Goal: Communication & Community: Answer question/provide support

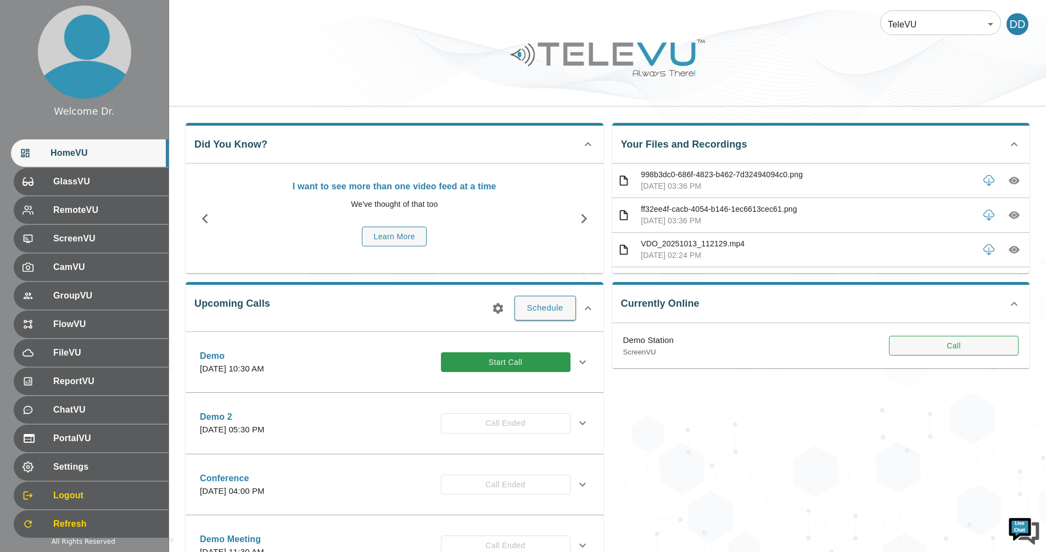
click at [855, 340] on button "Call" at bounding box center [954, 346] width 130 height 20
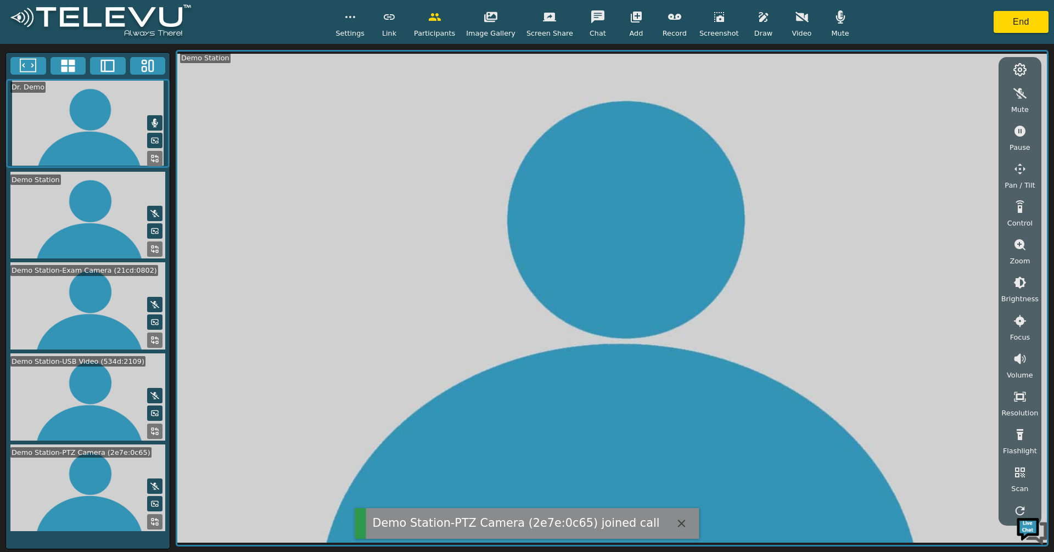
click at [68, 64] on icon at bounding box center [68, 66] width 16 height 16
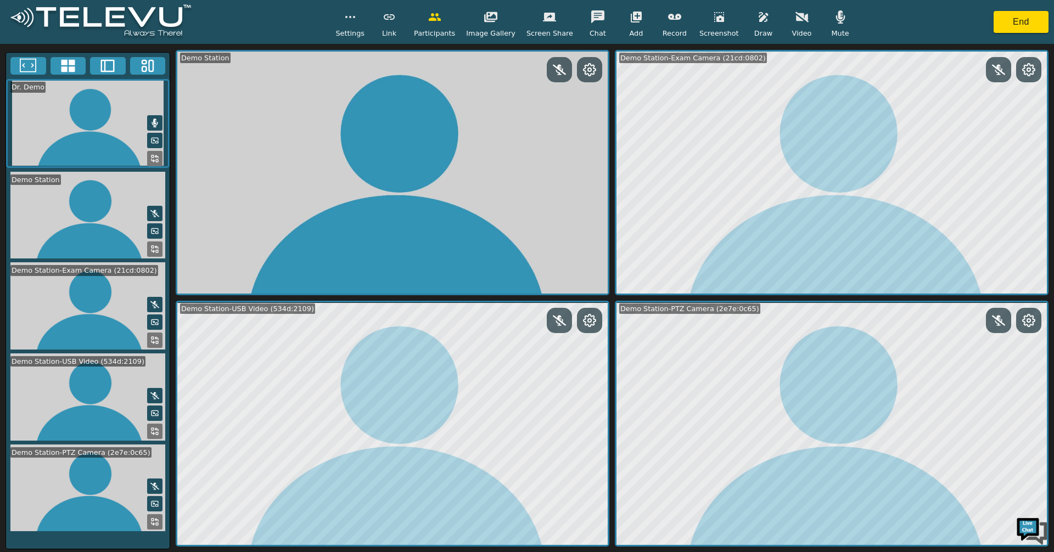
click at [855, 322] on circle at bounding box center [1028, 320] width 3 height 3
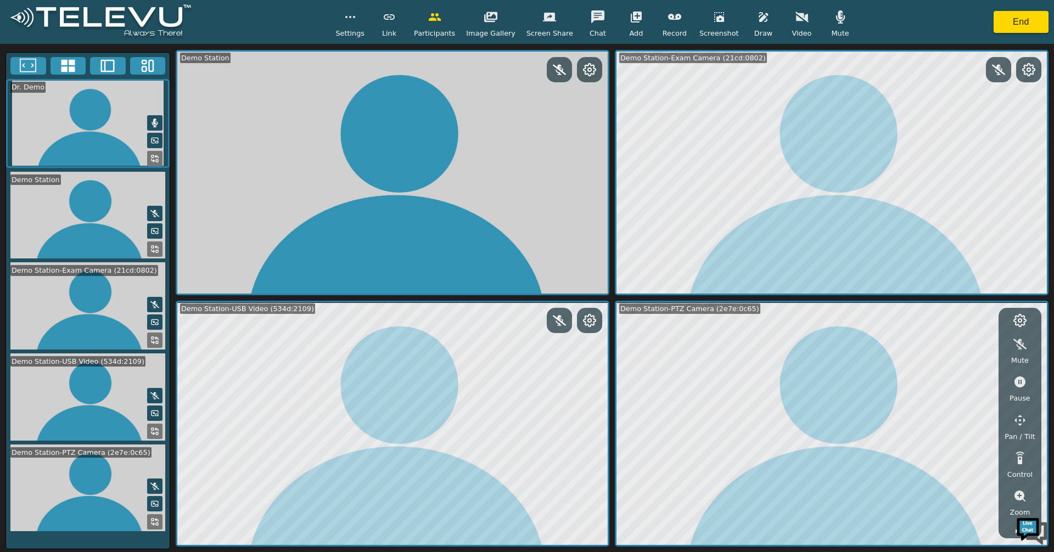
click at [855, 425] on icon "button" at bounding box center [1019, 420] width 13 height 13
drag, startPoint x: 929, startPoint y: 347, endPoint x: 941, endPoint y: 351, distance: 12.0
click at [855, 349] on icon "button" at bounding box center [929, 346] width 13 height 13
click at [855, 349] on icon "button" at bounding box center [984, 346] width 13 height 13
click at [855, 350] on icon "button" at bounding box center [984, 346] width 13 height 13
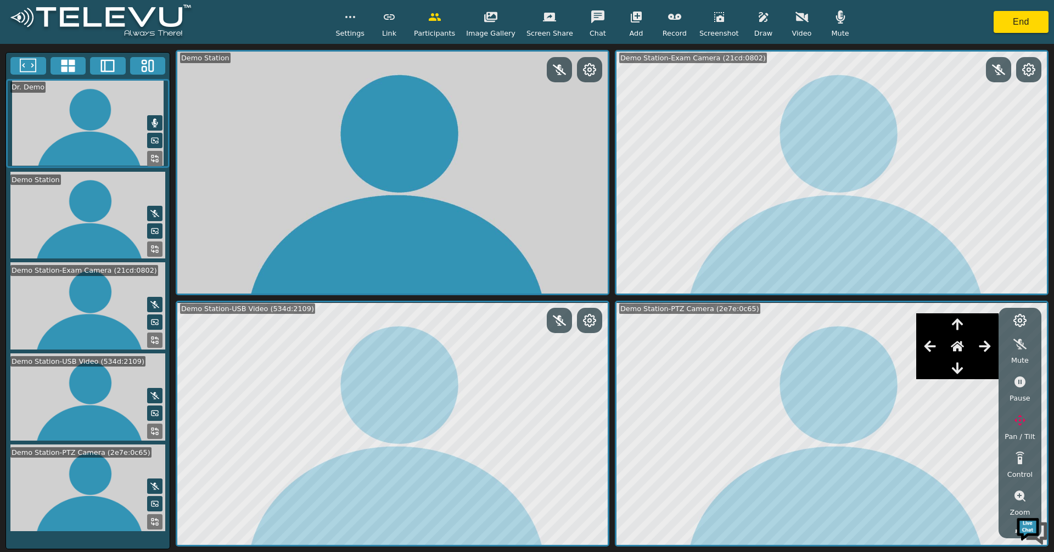
click at [855, 375] on div "Demo Station-PTZ Camera (2e7e:0c65) Mute Pause Pan / Tilt Control Zoom Brightne…" at bounding box center [832, 424] width 434 height 246
click at [855, 369] on icon "button" at bounding box center [957, 368] width 13 height 13
click at [855, 496] on icon "button" at bounding box center [1019, 496] width 13 height 13
click at [855, 374] on icon "button" at bounding box center [1019, 369] width 13 height 13
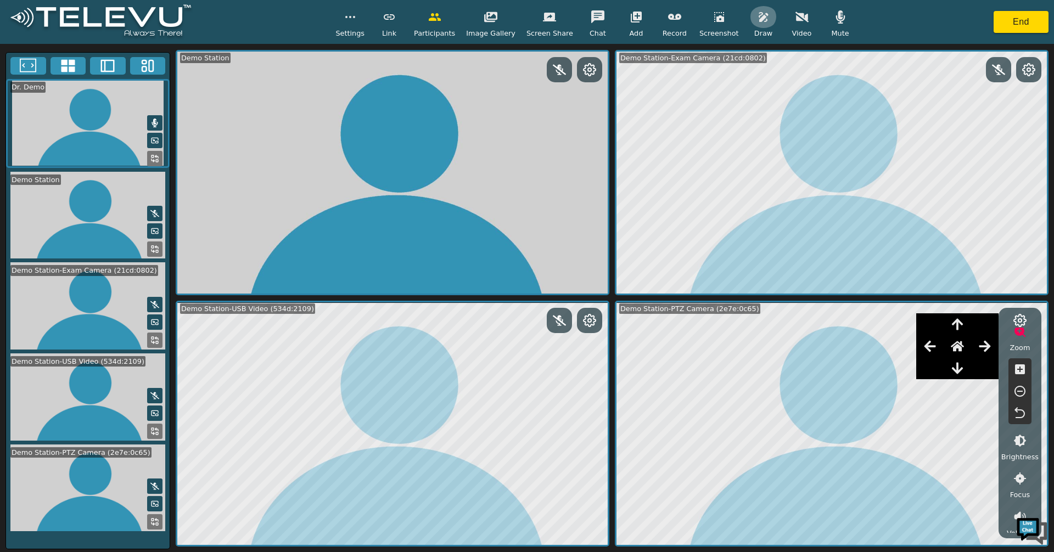
click at [750, 20] on button "button" at bounding box center [763, 17] width 27 height 22
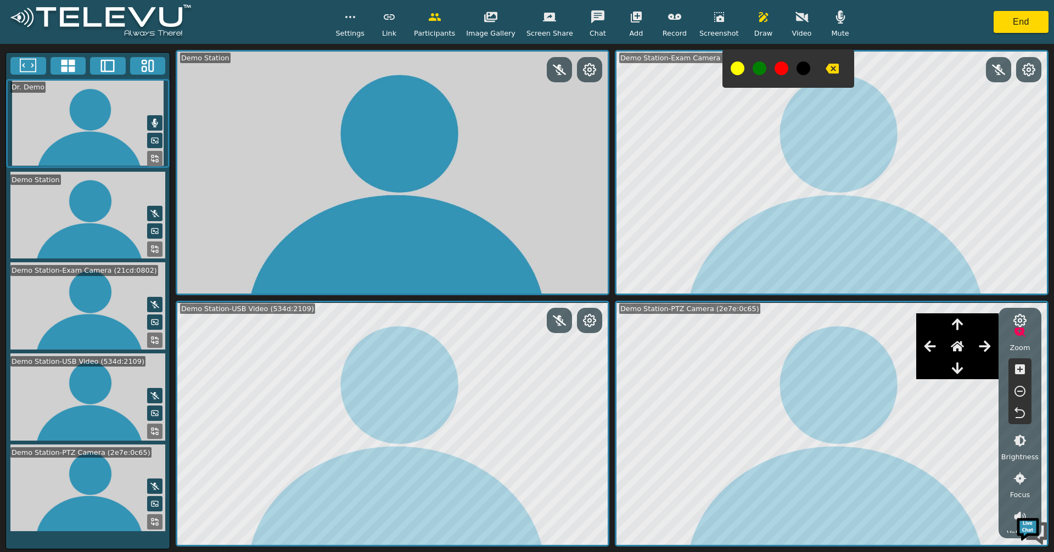
click at [588, 323] on icon at bounding box center [589, 320] width 13 height 13
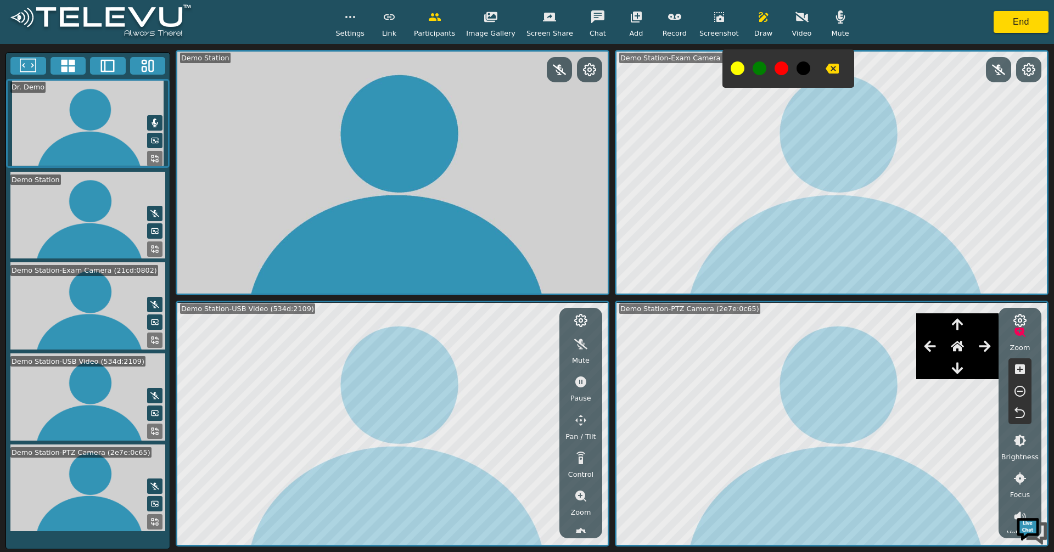
click at [582, 384] on icon "button" at bounding box center [580, 382] width 11 height 11
click at [158, 341] on rect at bounding box center [157, 342] width 2 height 2
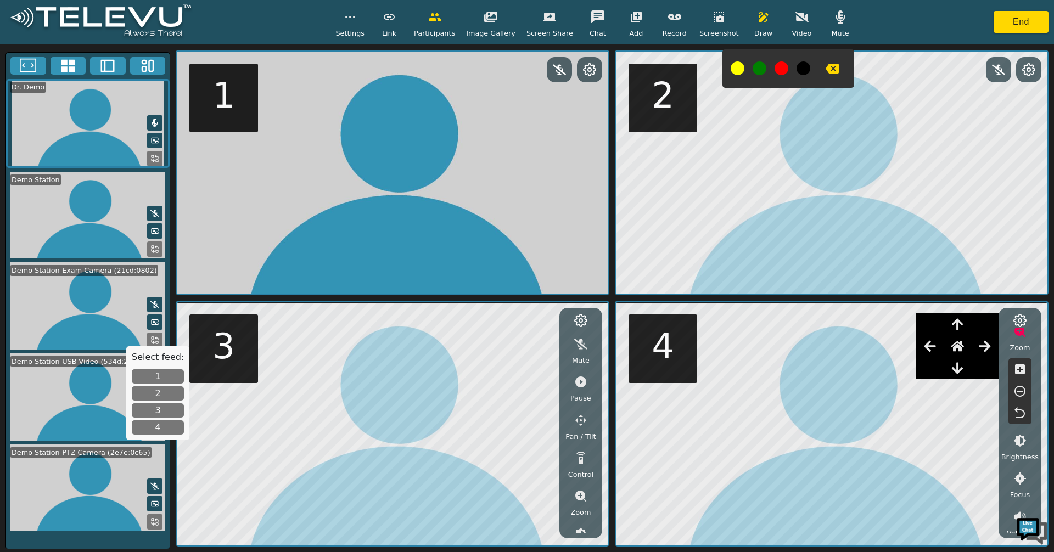
click at [167, 378] on button "1" at bounding box center [158, 376] width 52 height 14
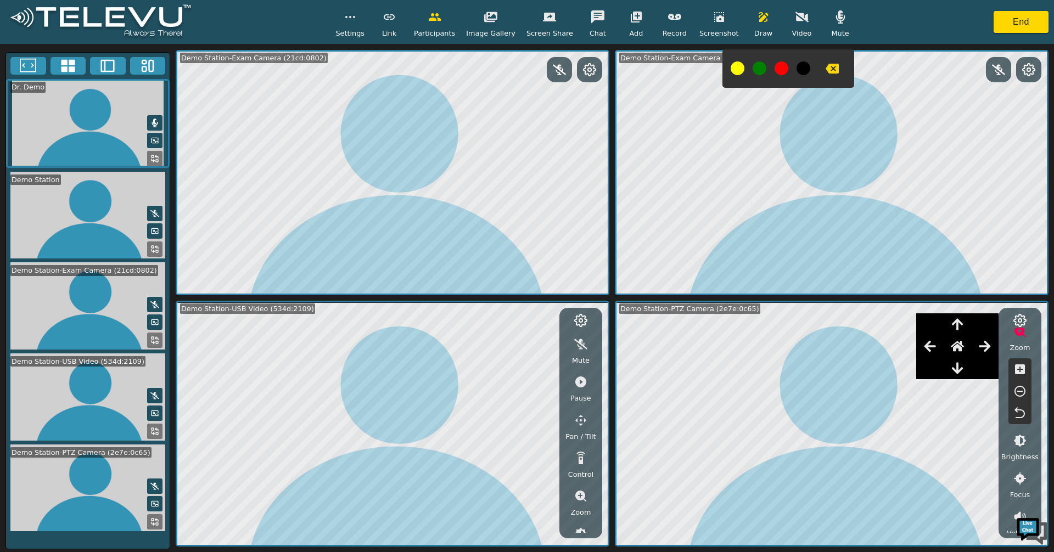
click at [19, 62] on button at bounding box center [28, 66] width 36 height 18
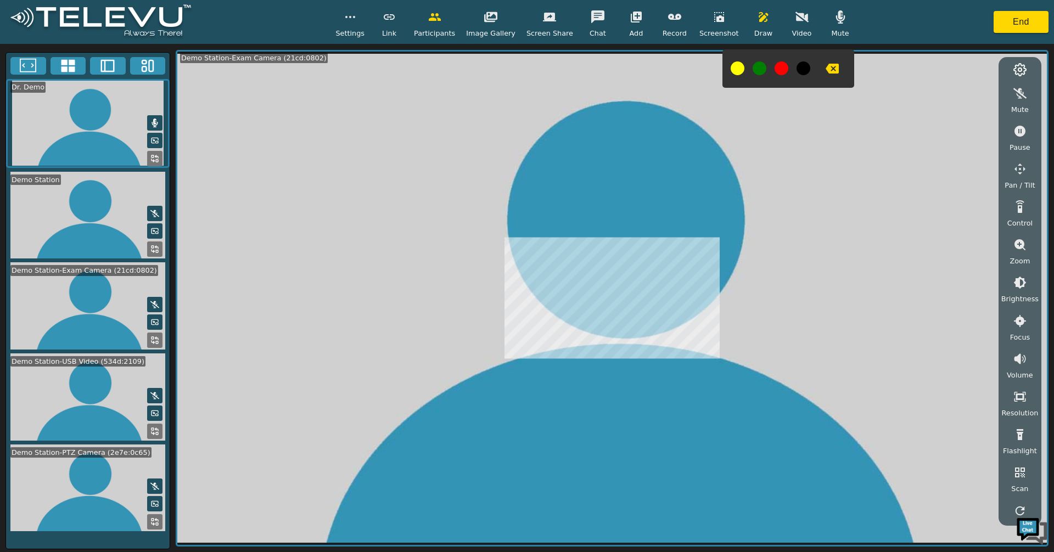
click at [718, 21] on button "button" at bounding box center [718, 17] width 27 height 22
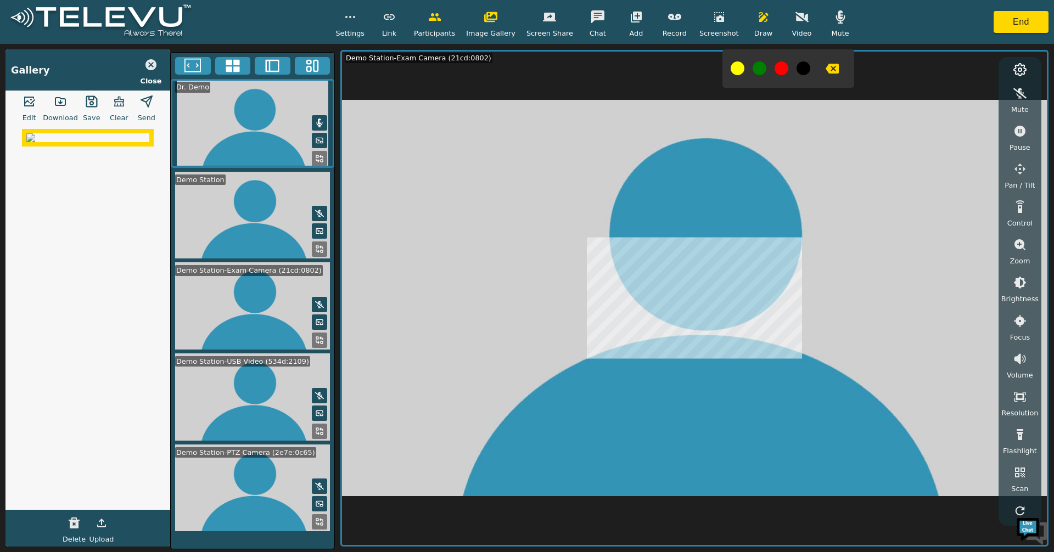
click at [31, 104] on icon "button" at bounding box center [29, 101] width 13 height 13
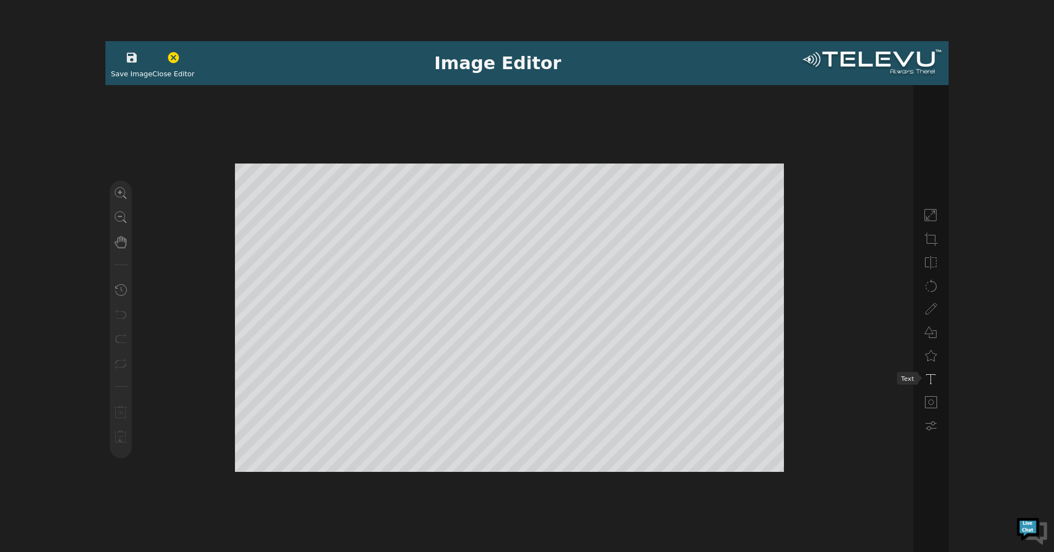
click at [855, 381] on icon at bounding box center [930, 379] width 13 height 13
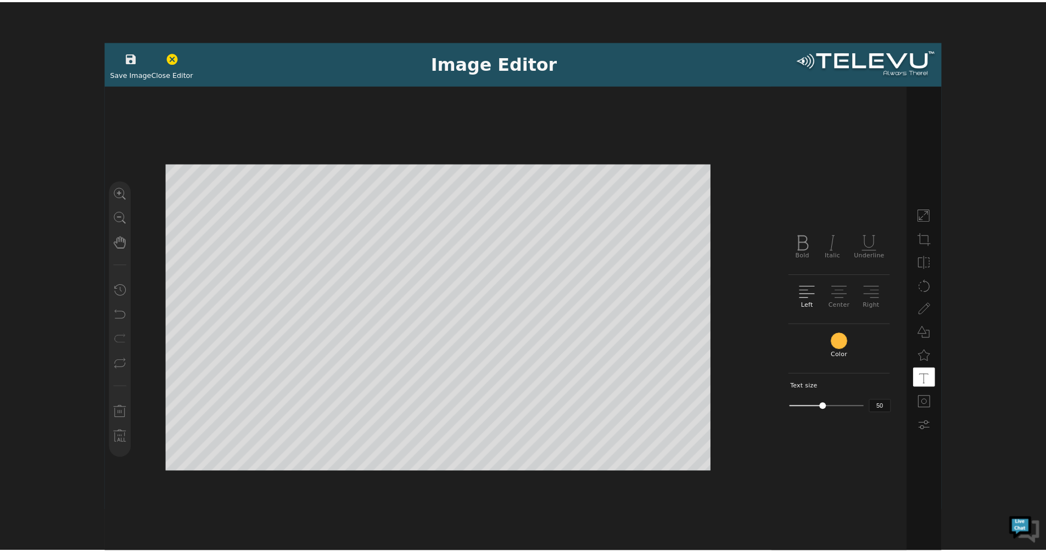
scroll to position [1, 2]
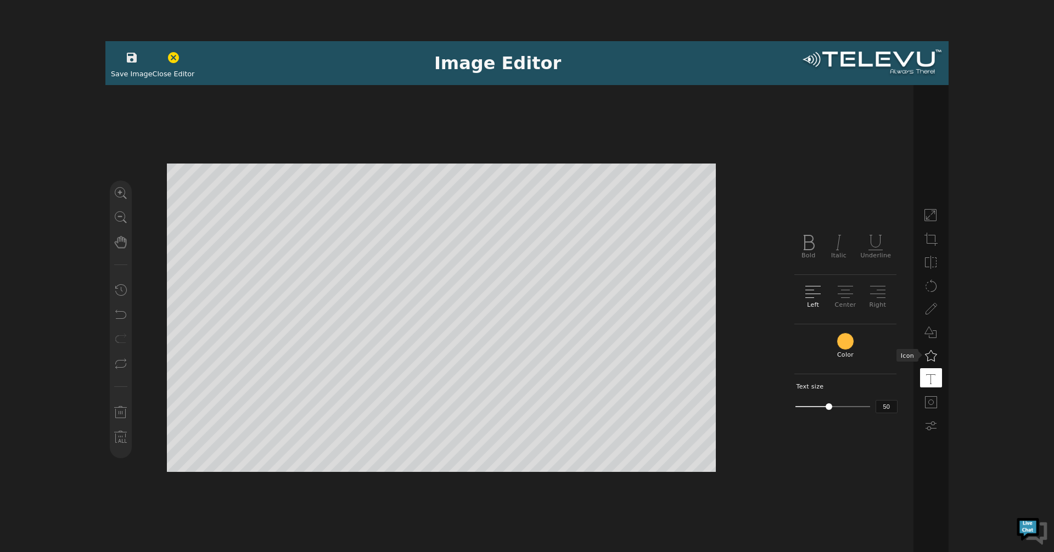
click at [855, 355] on icon at bounding box center [930, 355] width 13 height 13
click at [836, 271] on div at bounding box center [844, 269] width 23 height 18
click at [132, 60] on icon "button" at bounding box center [132, 58] width 10 height 10
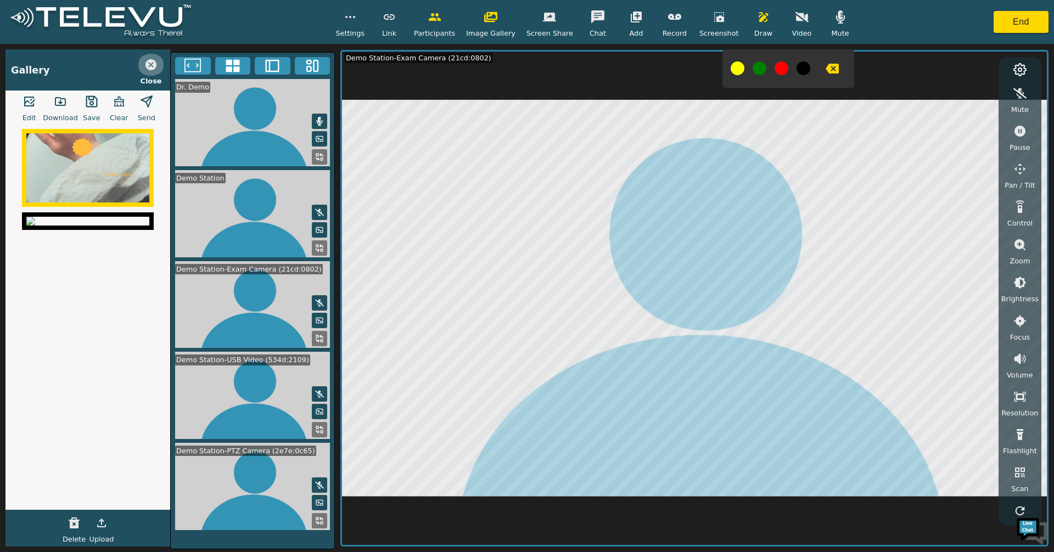
click at [150, 66] on icon "button" at bounding box center [150, 64] width 11 height 11
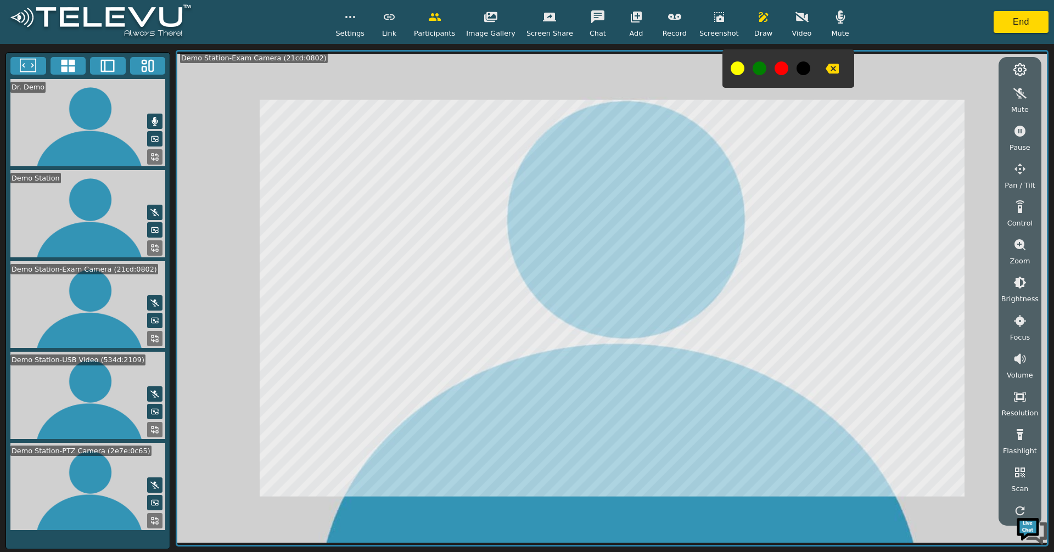
click at [855, 33] on div "Settings Link Participants Image Gallery Screen Share Chat Add Record Screensho…" at bounding box center [527, 22] width 1054 height 44
click at [855, 24] on button "End" at bounding box center [1021, 22] width 55 height 22
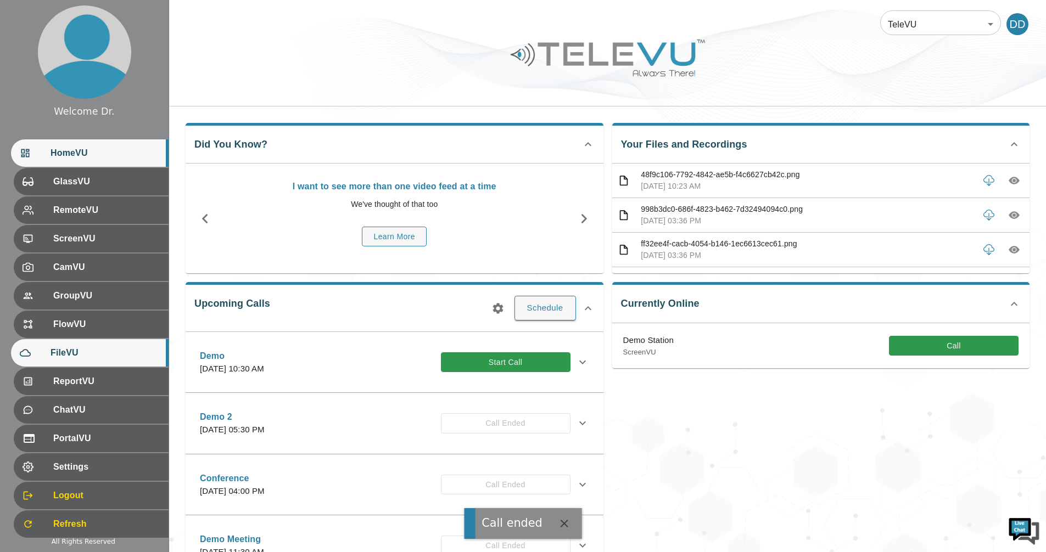
click at [27, 353] on div at bounding box center [35, 352] width 31 height 11
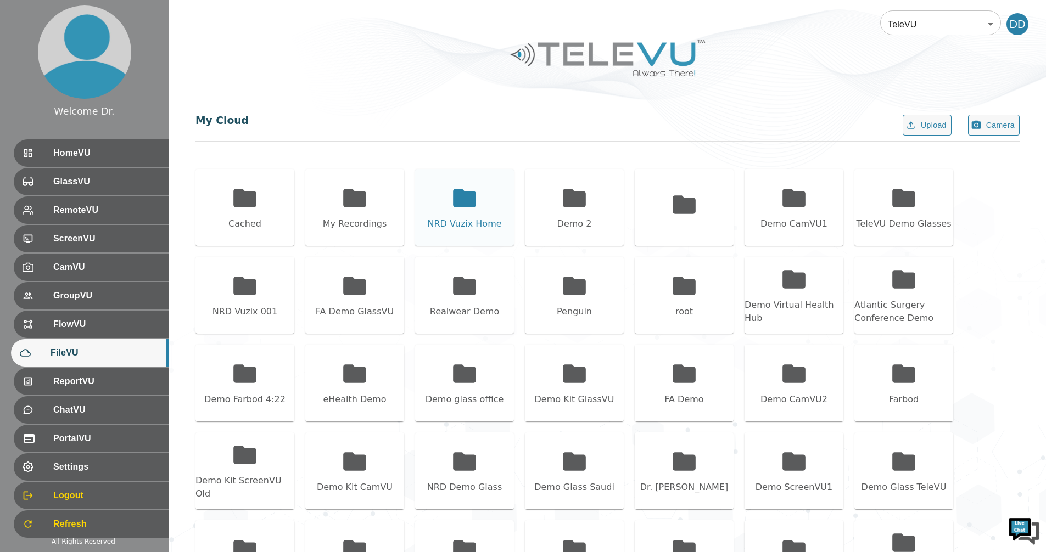
click at [466, 193] on icon at bounding box center [464, 198] width 23 height 18
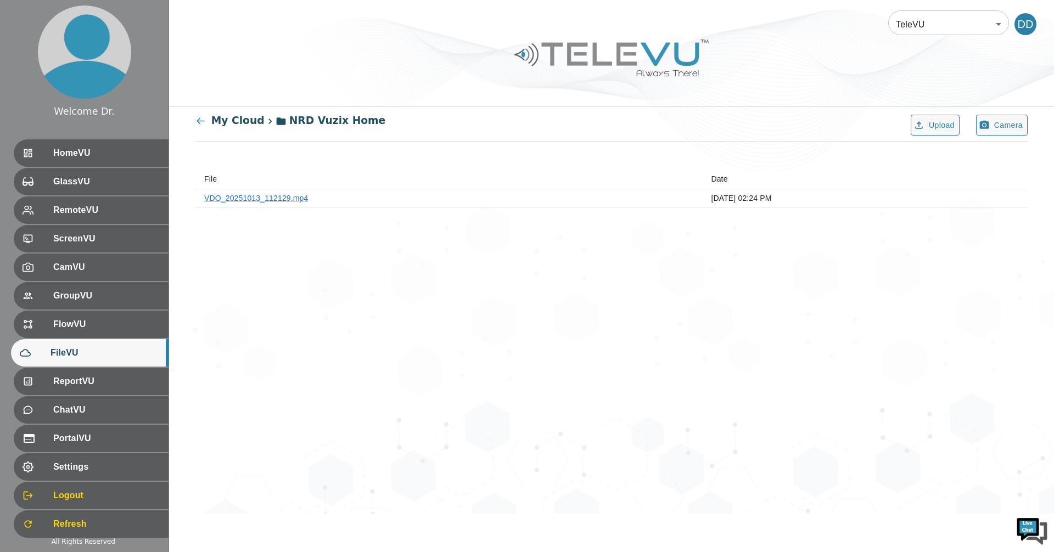
click at [203, 118] on icon at bounding box center [200, 121] width 10 height 10
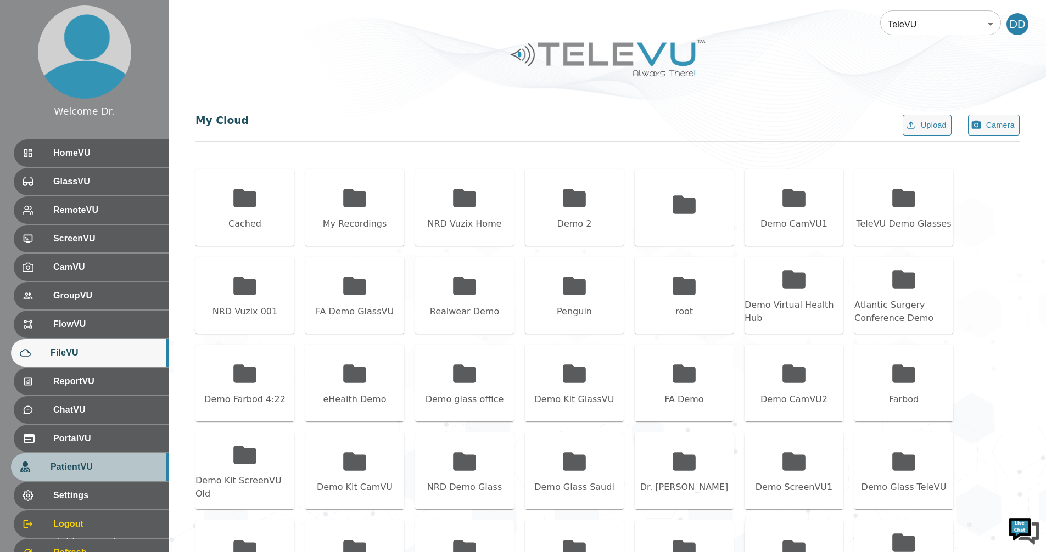
click at [76, 467] on span "PatientVU" at bounding box center [104, 467] width 109 height 13
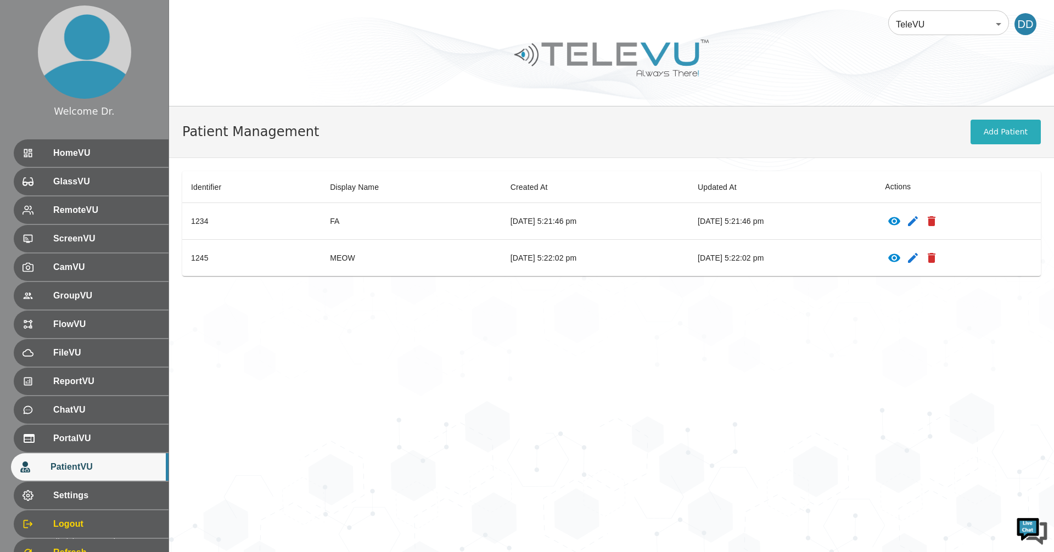
click at [901, 221] on icon "patients table" at bounding box center [894, 221] width 13 height 13
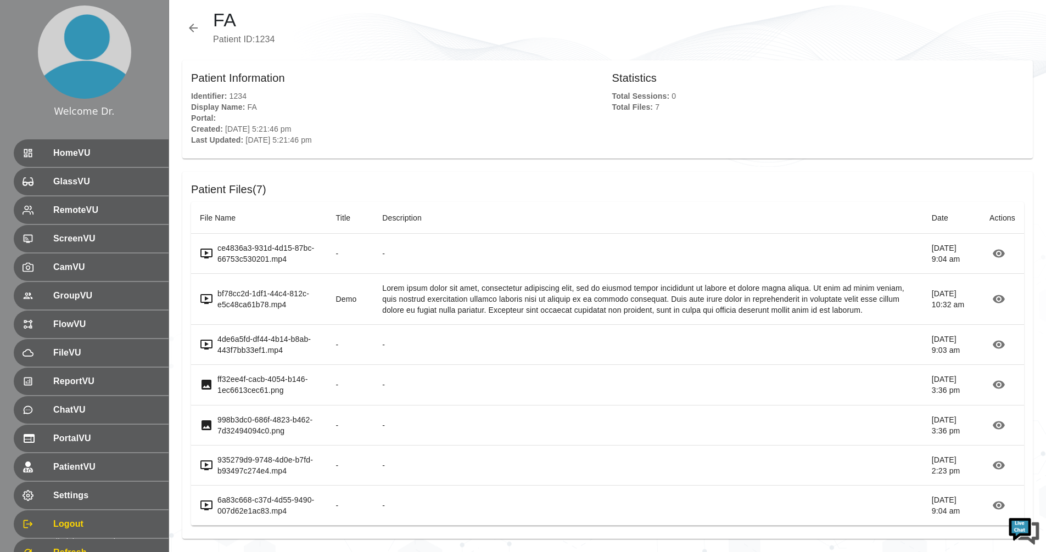
click at [1001, 378] on icon "button" at bounding box center [998, 384] width 13 height 13
click at [89, 149] on span "HomeVU" at bounding box center [104, 153] width 109 height 13
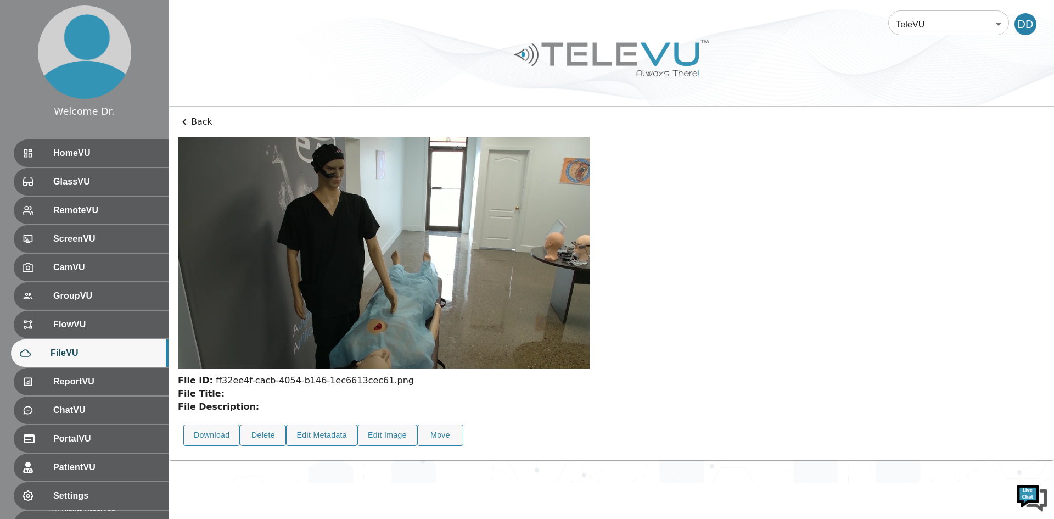
click at [202, 120] on p "Back" at bounding box center [611, 121] width 867 height 13
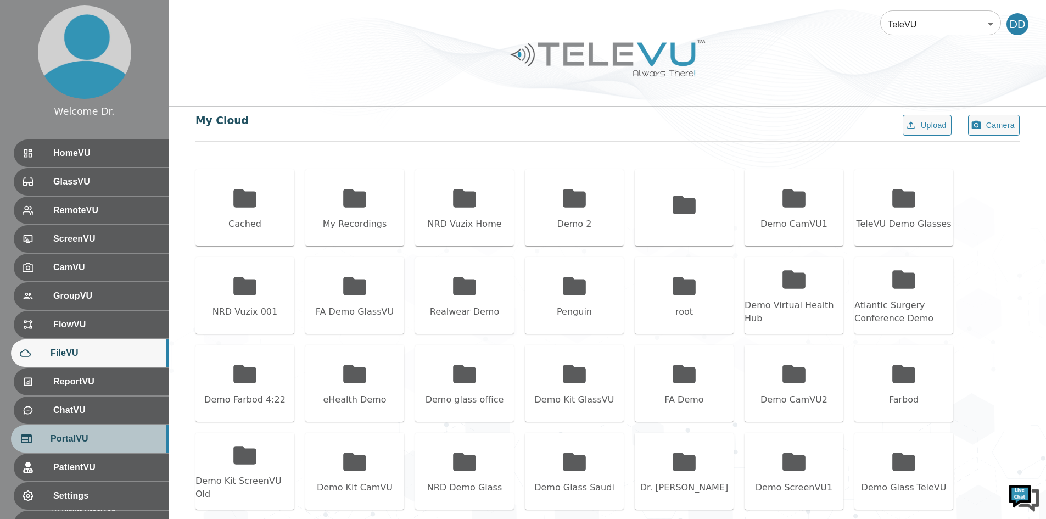
click at [87, 441] on span "PortalVU" at bounding box center [104, 438] width 109 height 13
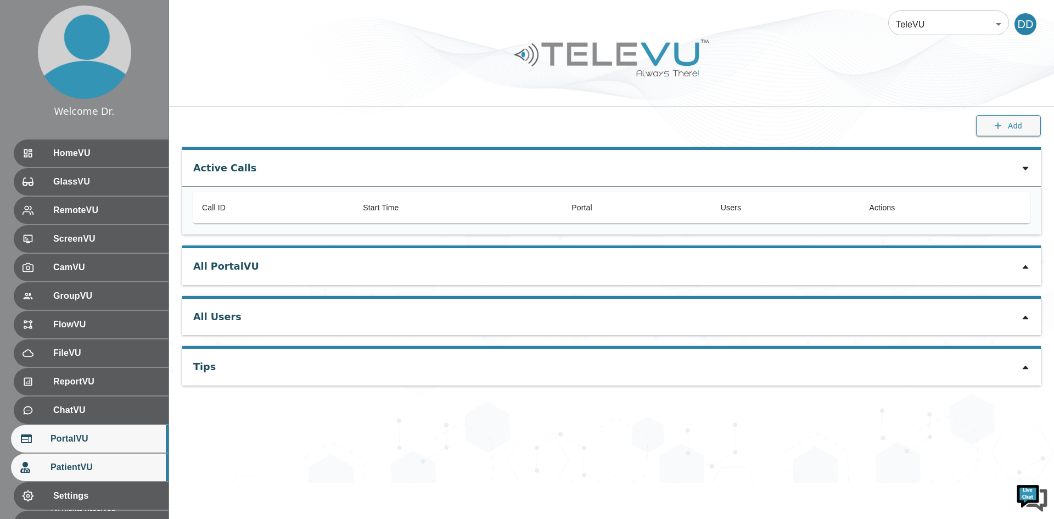
click at [80, 467] on span "PatientVU" at bounding box center [104, 467] width 109 height 13
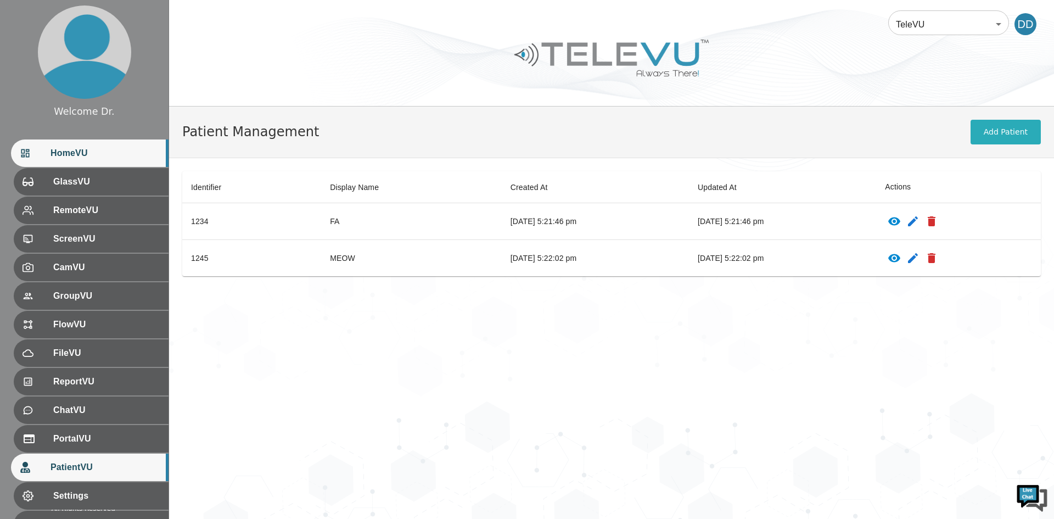
click at [90, 154] on span "HomeVU" at bounding box center [104, 153] width 109 height 13
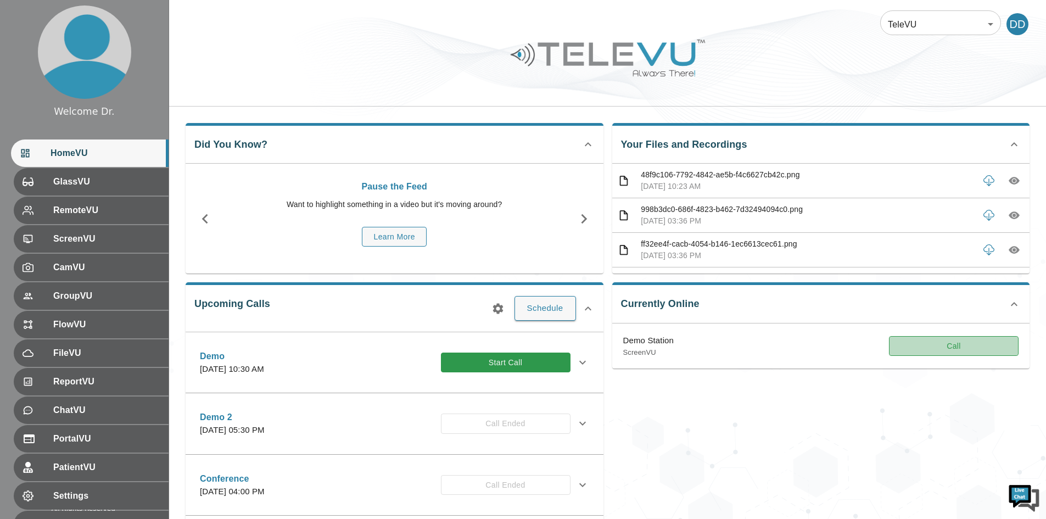
click at [936, 350] on button "Call" at bounding box center [954, 346] width 130 height 20
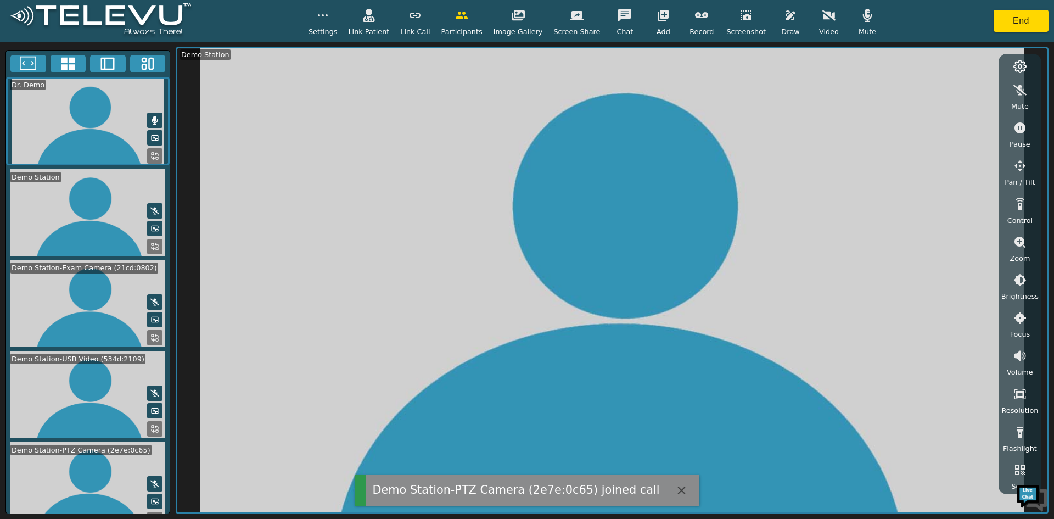
click at [77, 66] on button at bounding box center [68, 64] width 36 height 18
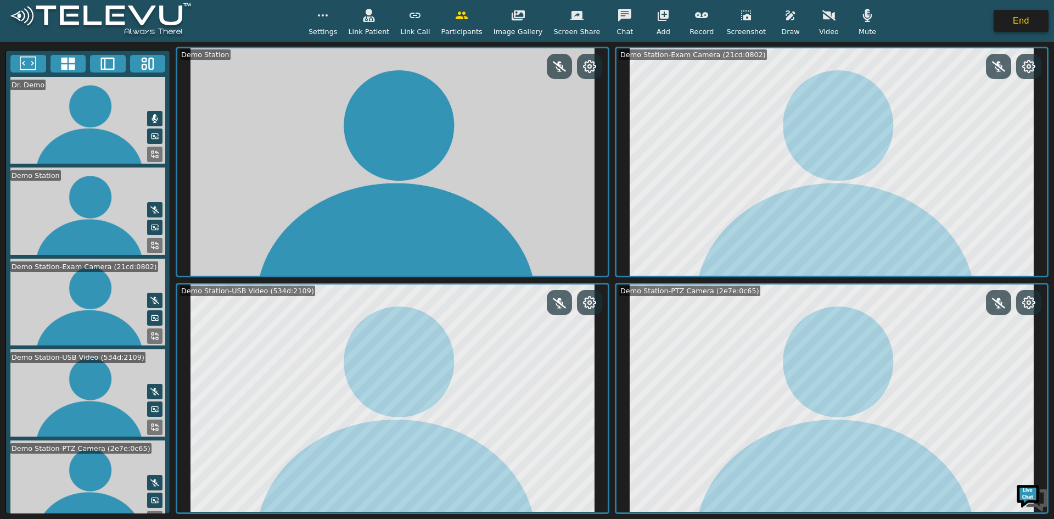
click at [1004, 19] on button "End" at bounding box center [1021, 21] width 55 height 22
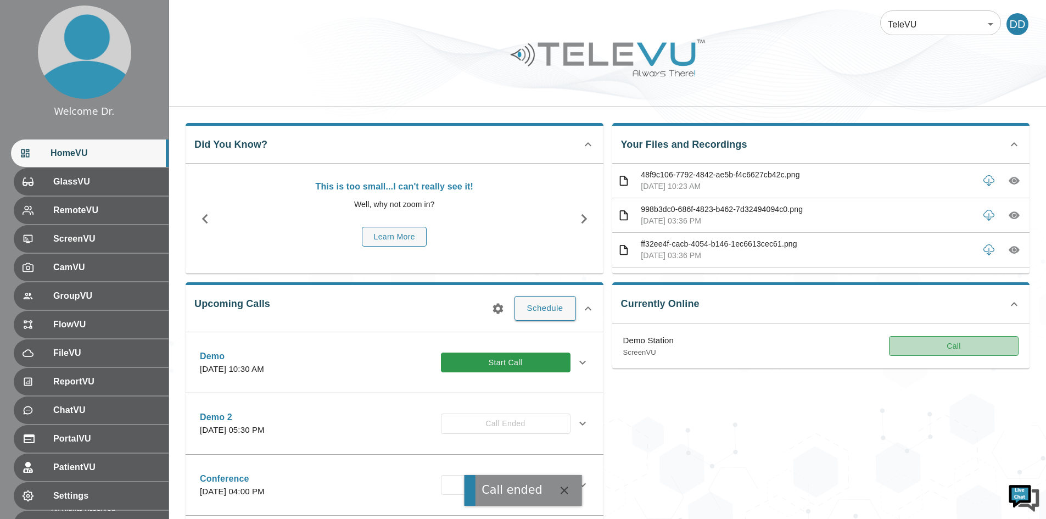
click at [959, 348] on button "Call" at bounding box center [954, 346] width 130 height 20
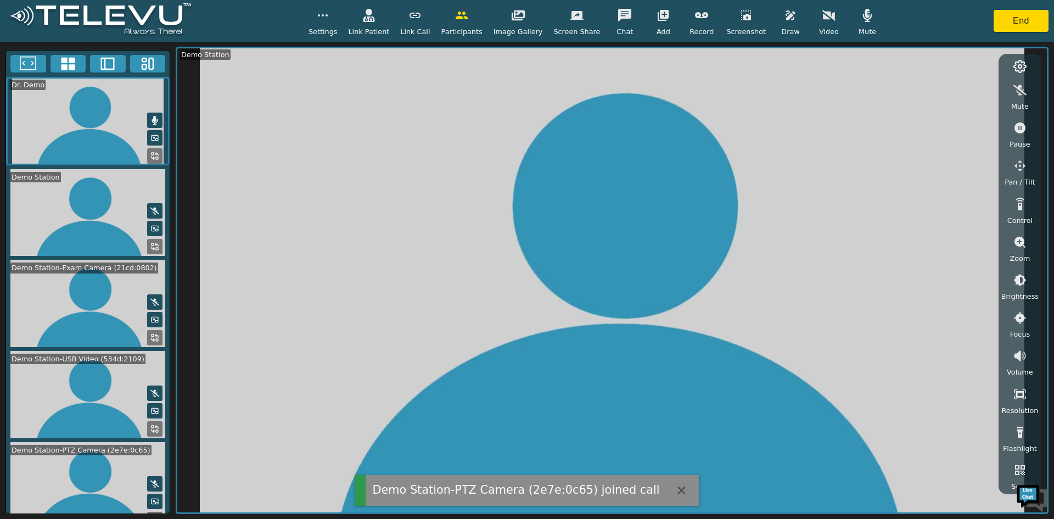
click at [72, 58] on icon at bounding box center [68, 63] width 14 height 13
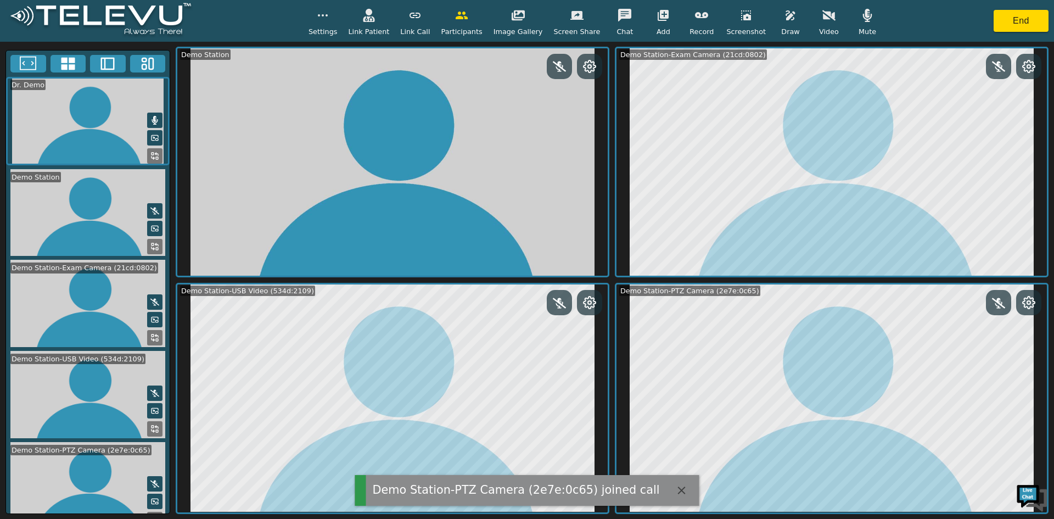
click at [1024, 299] on icon at bounding box center [1029, 302] width 12 height 12
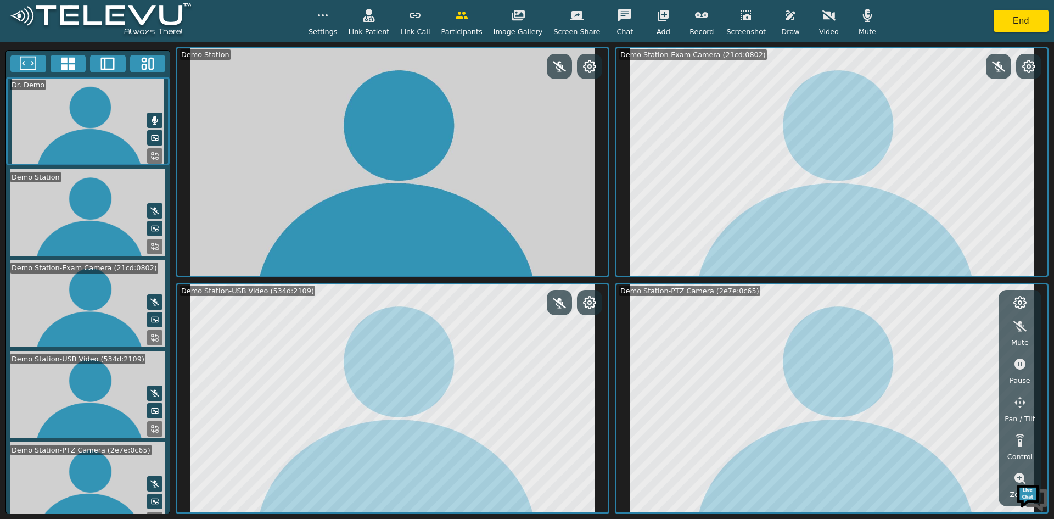
click at [1015, 398] on icon "button" at bounding box center [1019, 402] width 13 height 13
click at [962, 328] on icon "button" at bounding box center [957, 328] width 13 height 10
click at [1020, 402] on icon "button" at bounding box center [1019, 402] width 11 height 11
click at [1017, 400] on icon "button" at bounding box center [1019, 402] width 13 height 13
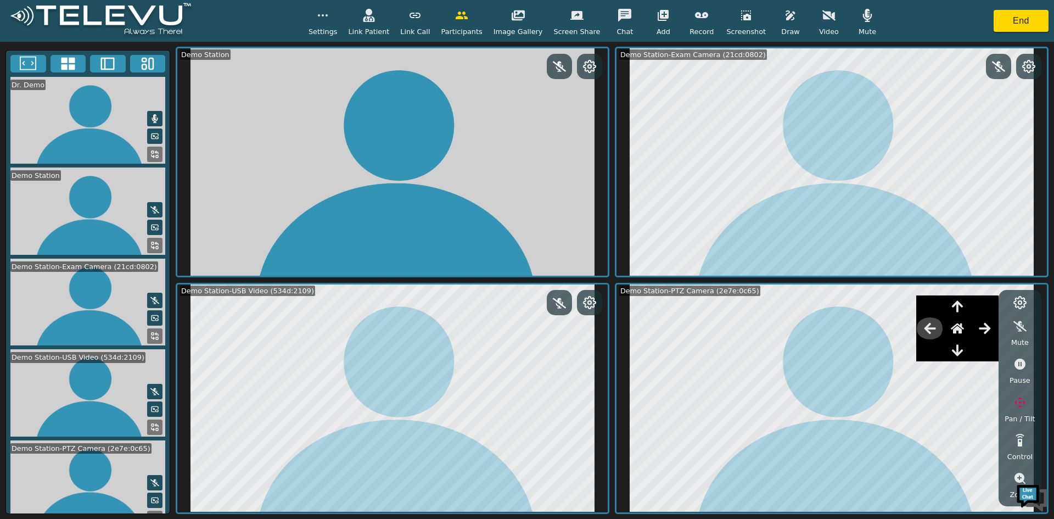
click at [929, 325] on icon "button" at bounding box center [929, 328] width 13 height 13
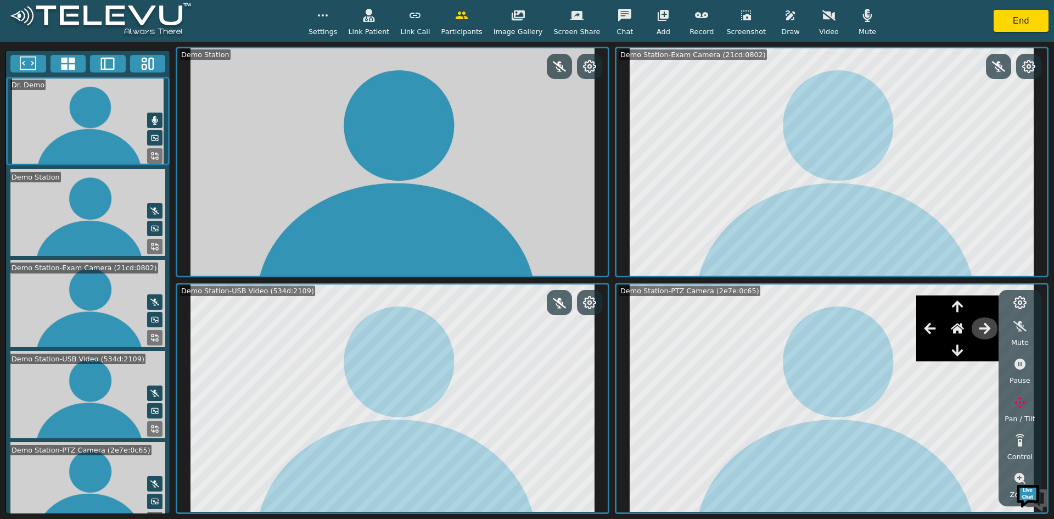
click at [985, 331] on icon "button" at bounding box center [984, 328] width 13 height 13
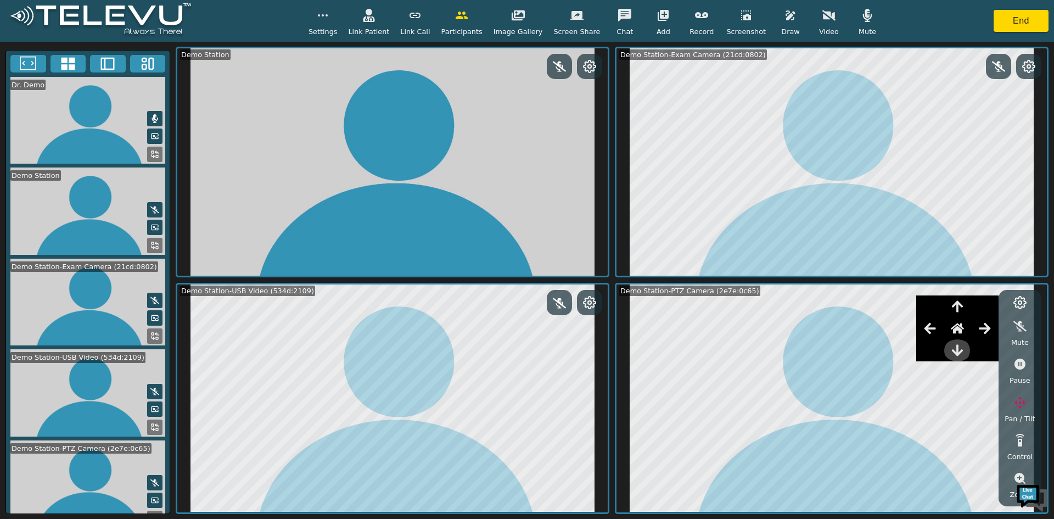
click at [966, 346] on button "button" at bounding box center [957, 350] width 27 height 22
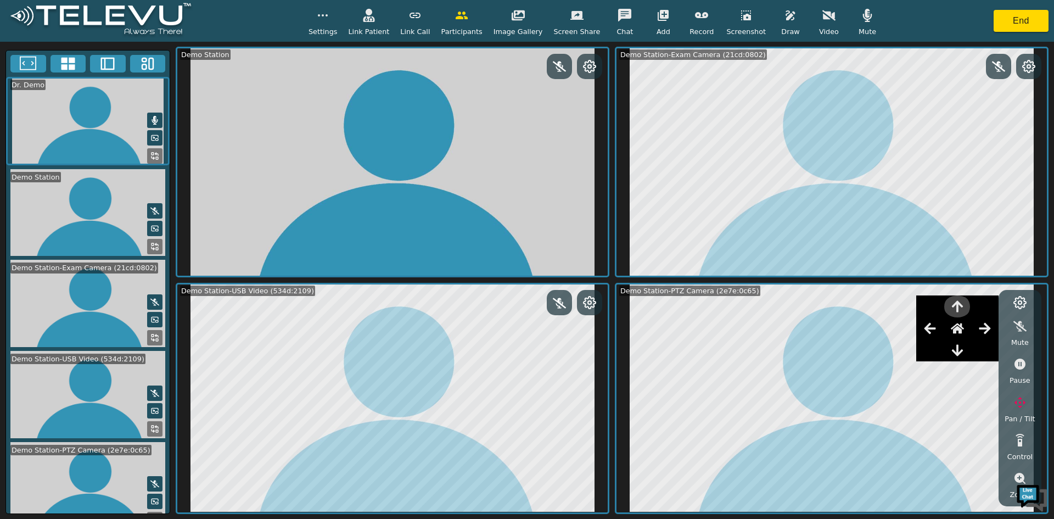
drag, startPoint x: 959, startPoint y: 303, endPoint x: 962, endPoint y: 310, distance: 6.9
click at [962, 306] on icon "button" at bounding box center [957, 307] width 11 height 12
click at [988, 329] on icon "button" at bounding box center [985, 328] width 12 height 11
click at [932, 325] on icon "button" at bounding box center [929, 328] width 13 height 13
click at [961, 306] on icon "button" at bounding box center [957, 306] width 13 height 13
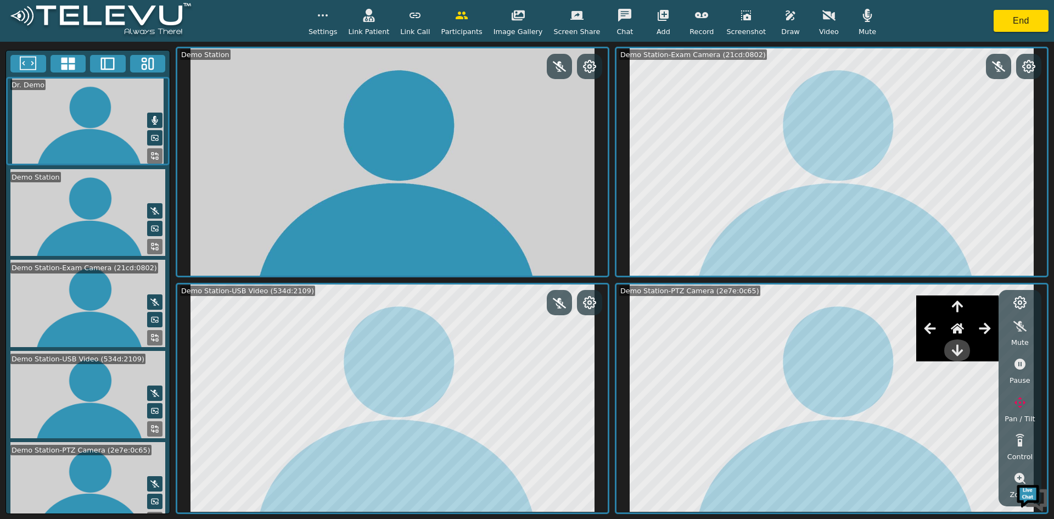
click at [957, 351] on icon "button" at bounding box center [957, 350] width 13 height 13
click at [1024, 312] on icon "button" at bounding box center [1019, 313] width 11 height 11
click at [1019, 358] on icon "button" at bounding box center [1019, 351] width 13 height 13
click at [950, 350] on button "button" at bounding box center [957, 350] width 27 height 22
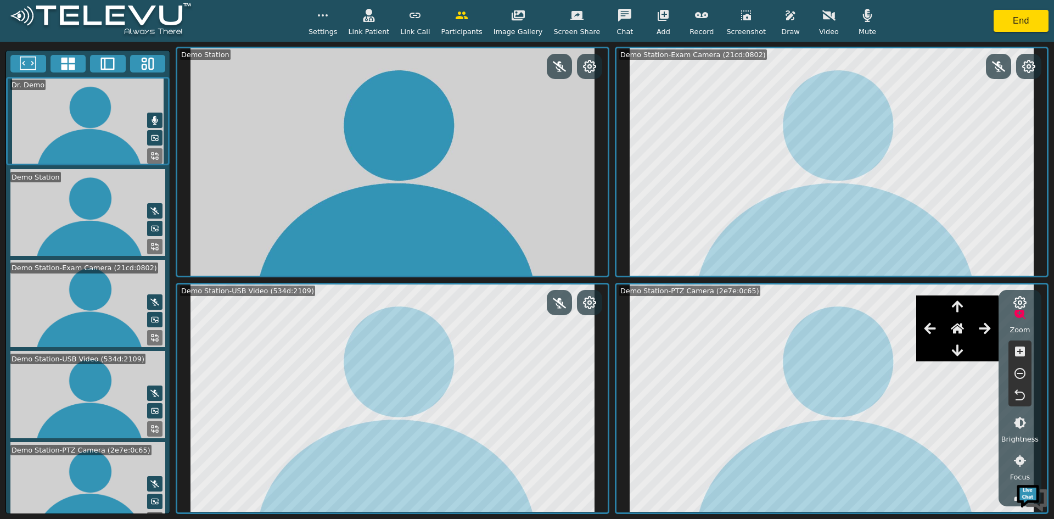
click at [957, 351] on icon "button" at bounding box center [957, 350] width 13 height 13
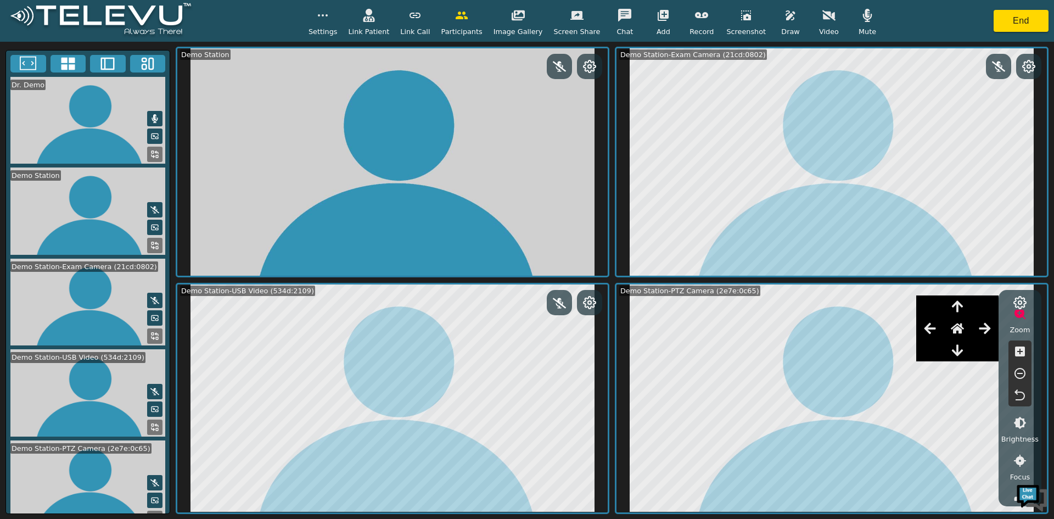
click at [957, 351] on icon "button" at bounding box center [957, 350] width 13 height 13
click at [936, 325] on icon "button" at bounding box center [929, 328] width 13 height 13
click at [939, 327] on button "button" at bounding box center [929, 328] width 27 height 22
click at [958, 328] on icon "button" at bounding box center [957, 328] width 13 height 10
click at [1019, 26] on button "End" at bounding box center [1021, 21] width 55 height 22
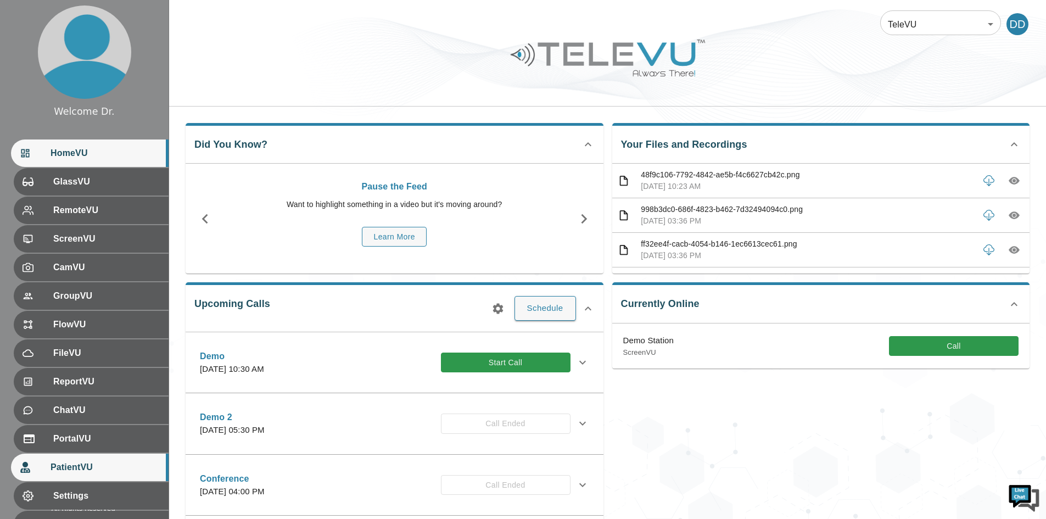
click at [94, 473] on span "PatientVU" at bounding box center [104, 467] width 109 height 13
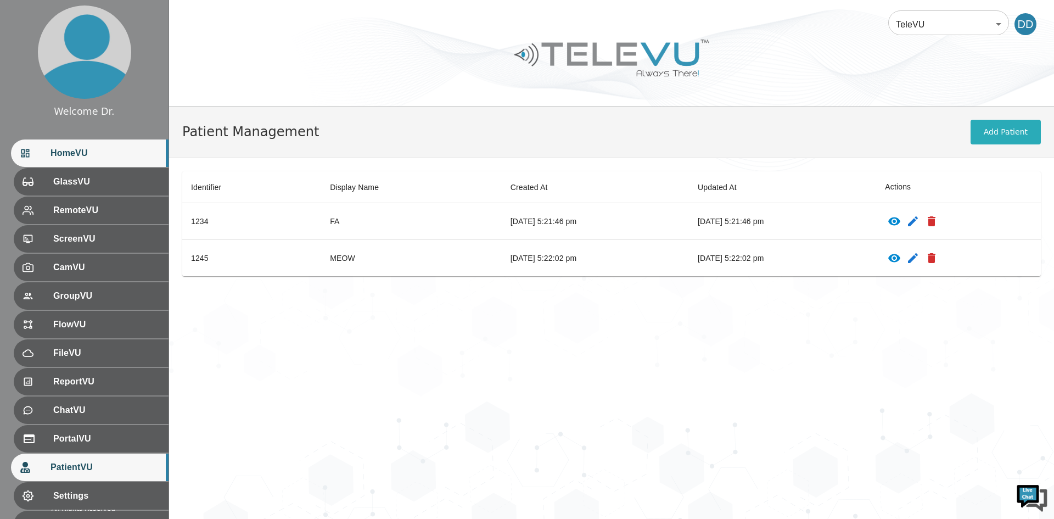
drag, startPoint x: 96, startPoint y: 165, endPoint x: 86, endPoint y: 162, distance: 10.8
click at [96, 164] on div "HomeVU" at bounding box center [90, 152] width 158 height 27
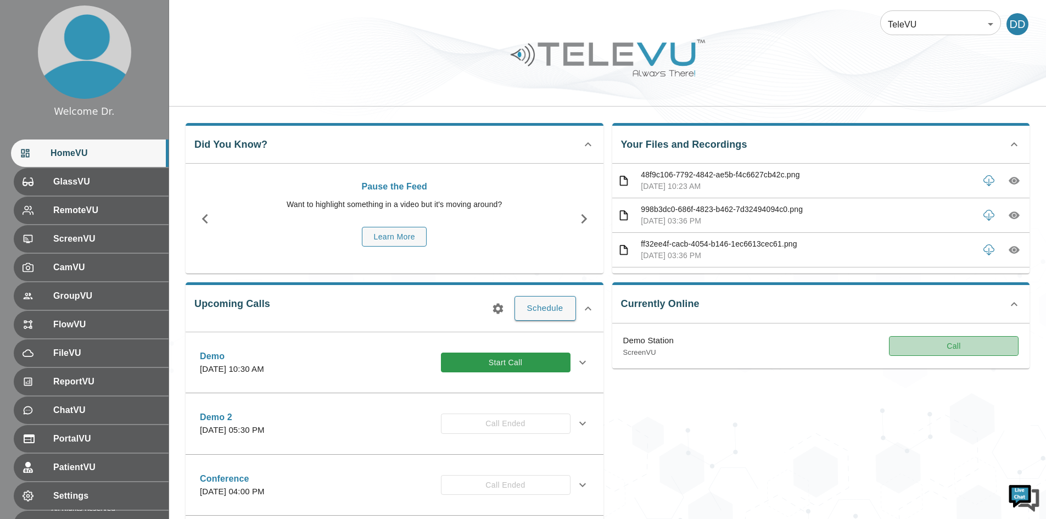
click at [915, 339] on button "Call" at bounding box center [954, 346] width 130 height 20
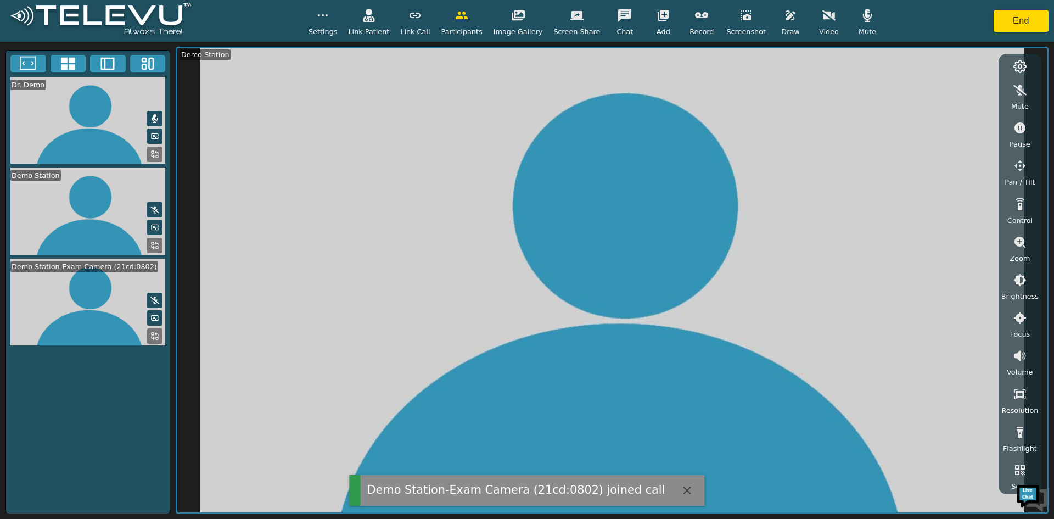
click at [94, 122] on video at bounding box center [88, 120] width 164 height 87
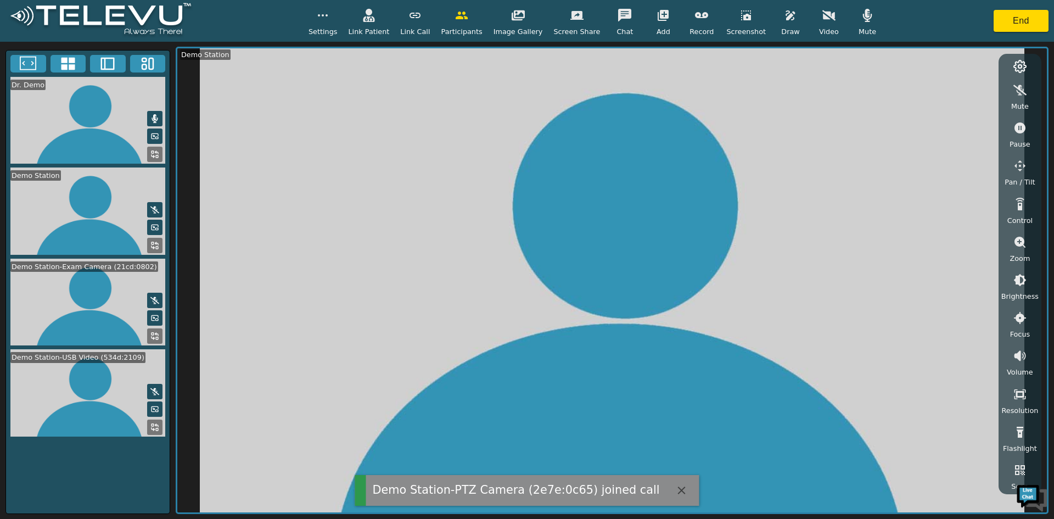
click at [92, 183] on video at bounding box center [88, 210] width 164 height 87
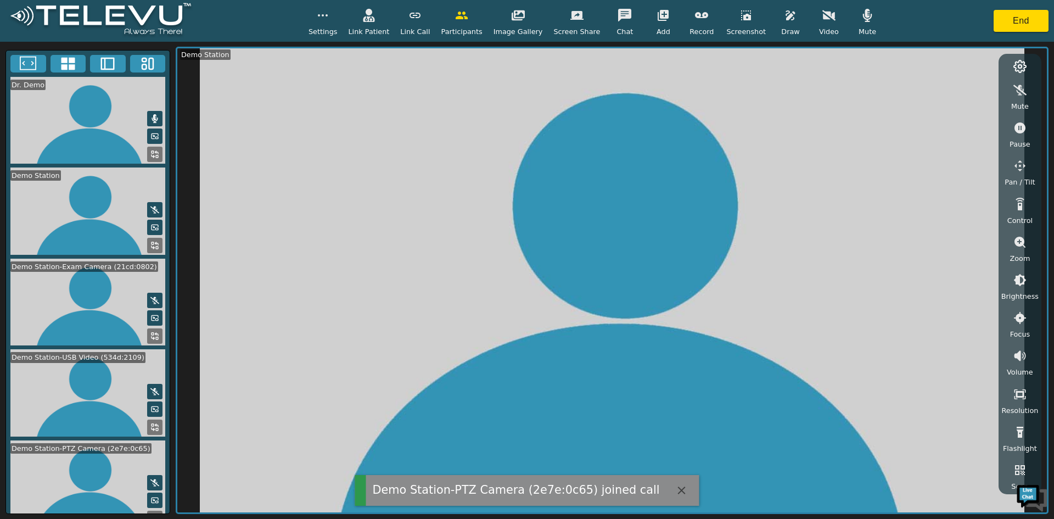
click at [96, 283] on video at bounding box center [88, 302] width 164 height 87
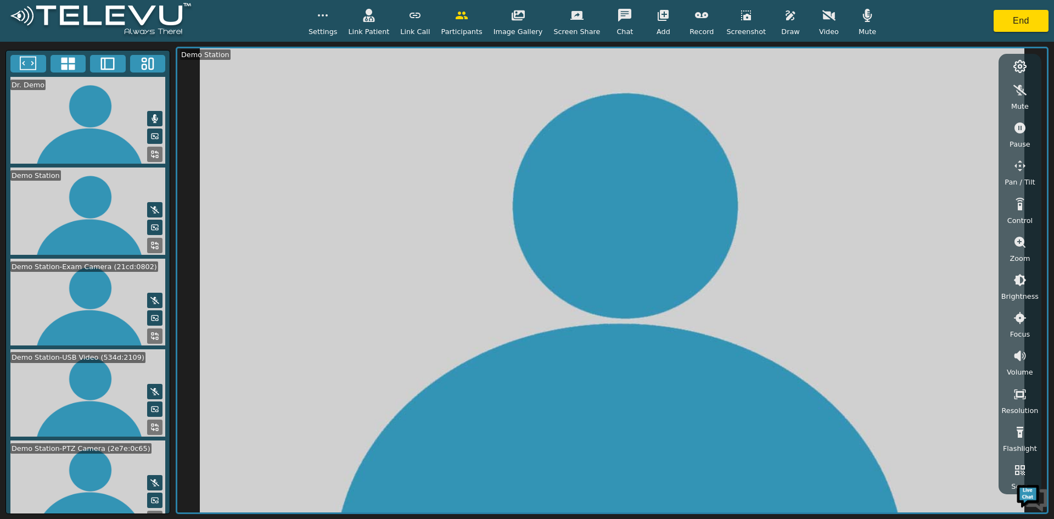
click at [95, 367] on video at bounding box center [88, 392] width 164 height 87
click at [1015, 22] on button "End" at bounding box center [1021, 21] width 55 height 22
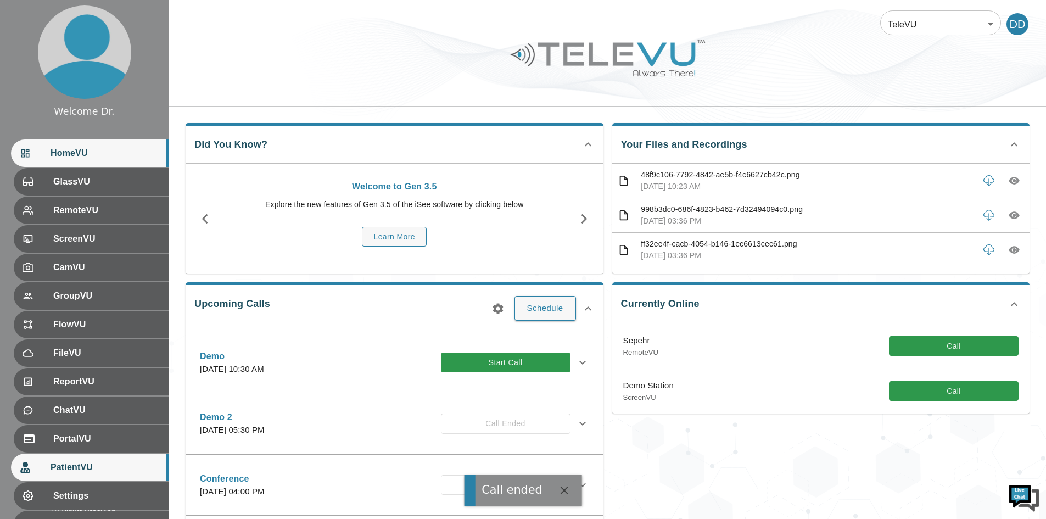
click at [81, 464] on span "PatientVU" at bounding box center [104, 467] width 109 height 13
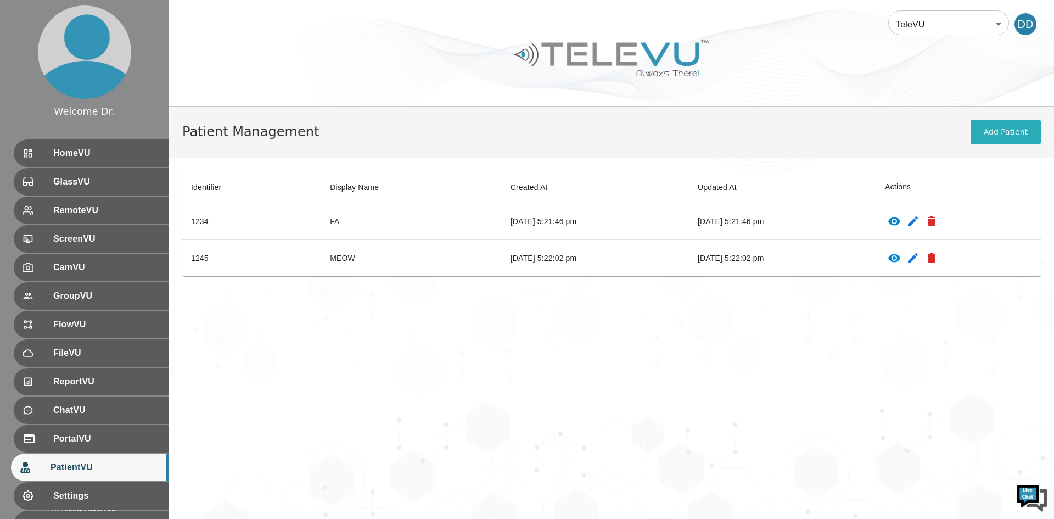
click at [918, 223] on icon "patients table" at bounding box center [913, 221] width 10 height 10
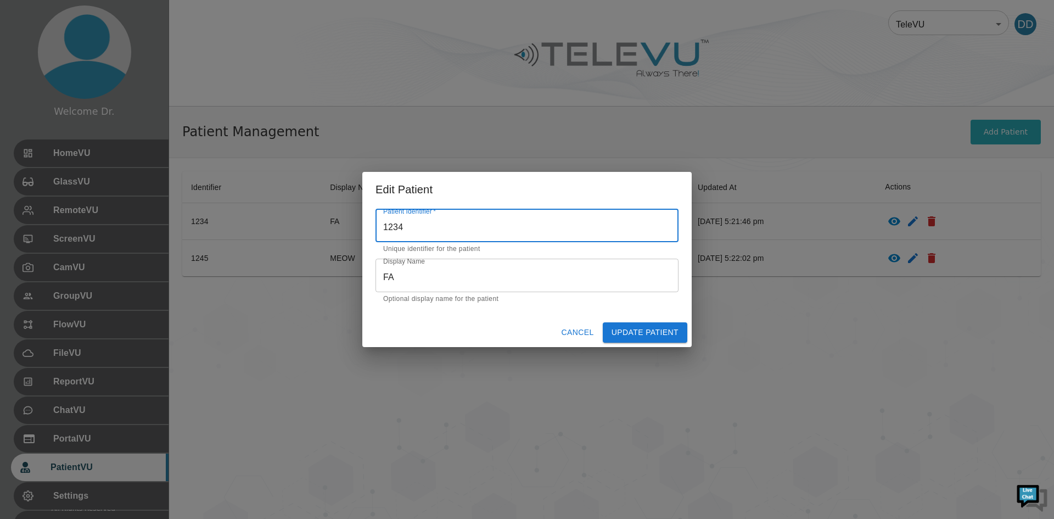
click at [581, 334] on button "Cancel" at bounding box center [577, 332] width 41 height 20
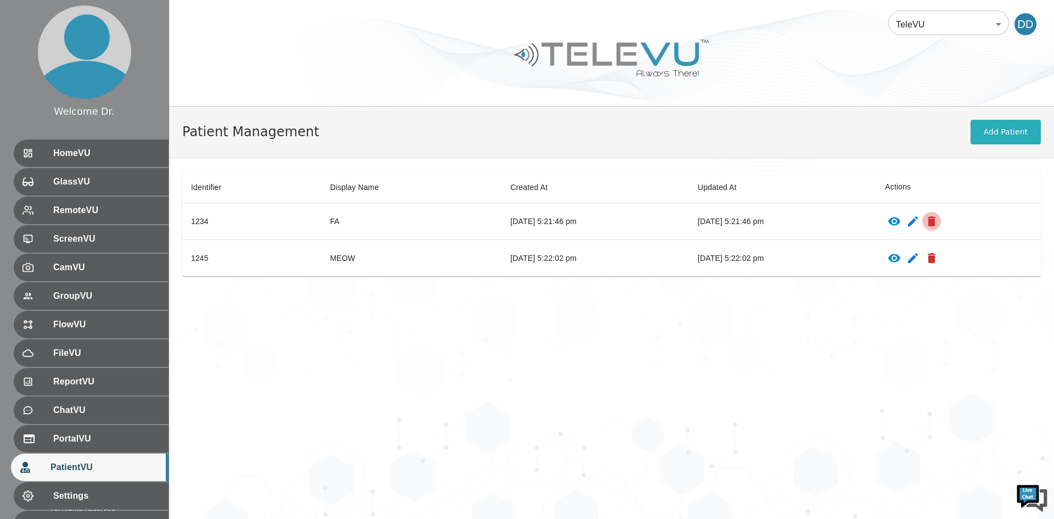
click at [935, 224] on icon "patients table" at bounding box center [932, 221] width 8 height 10
click at [900, 221] on icon "patients table" at bounding box center [894, 221] width 12 height 8
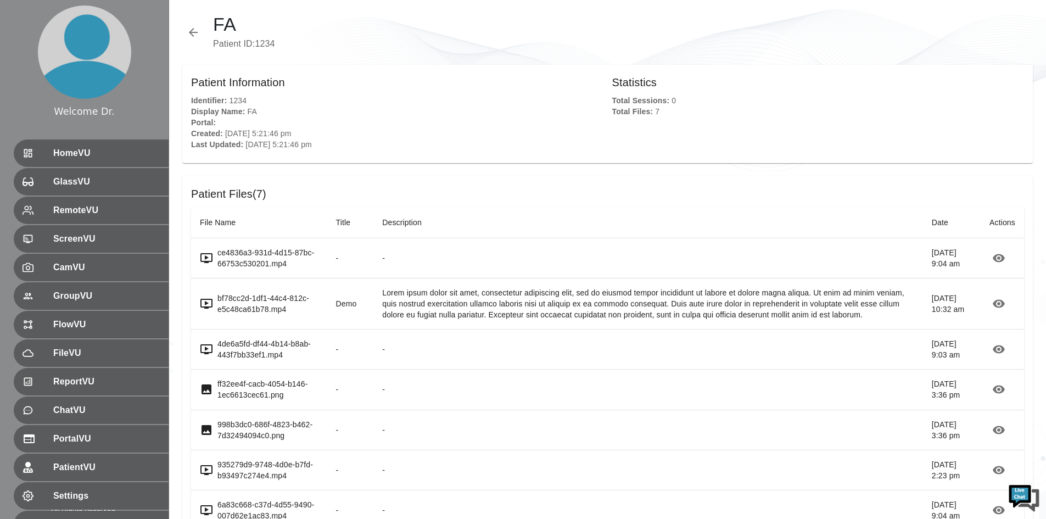
click at [189, 29] on icon "button" at bounding box center [193, 32] width 13 height 13
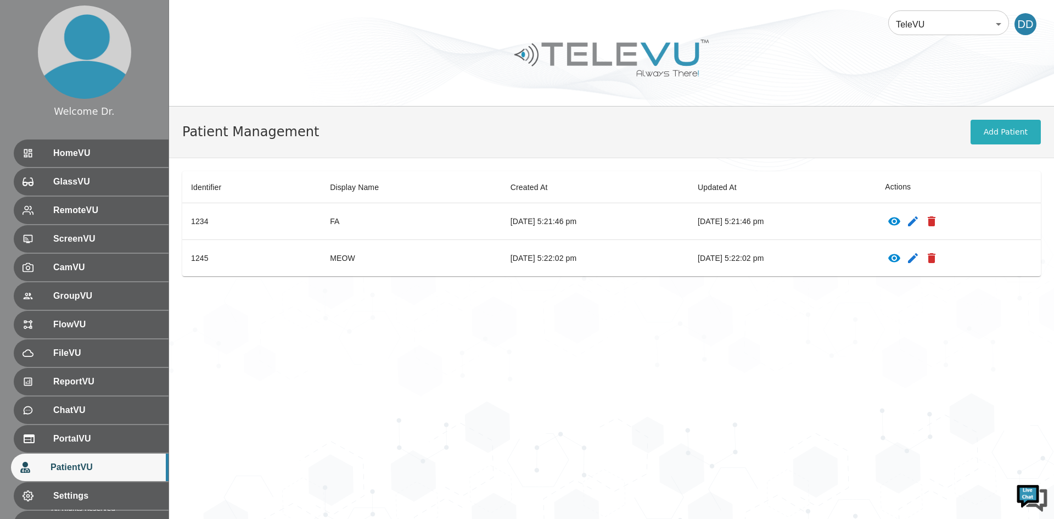
click at [901, 226] on icon "patients table" at bounding box center [894, 221] width 13 height 13
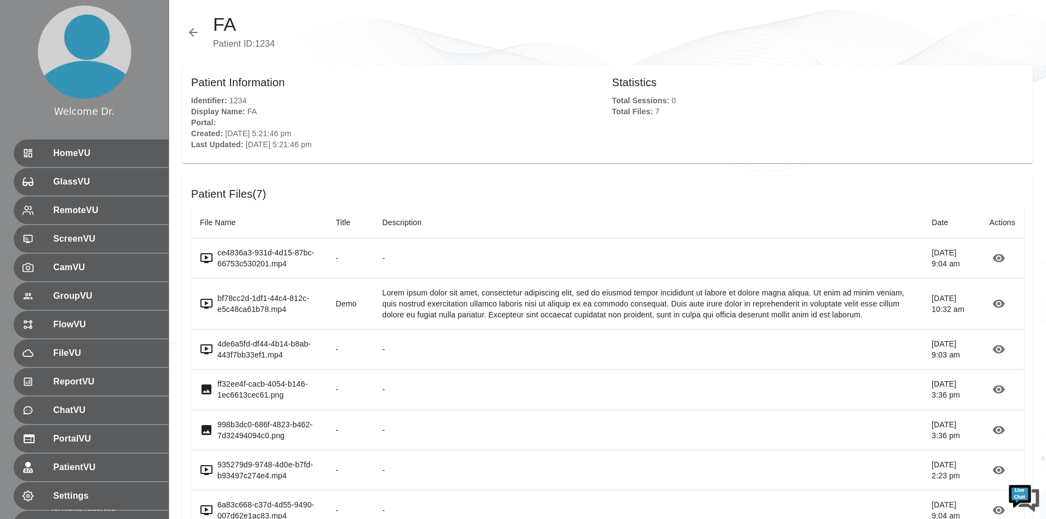
click at [197, 32] on icon "button" at bounding box center [193, 32] width 9 height 9
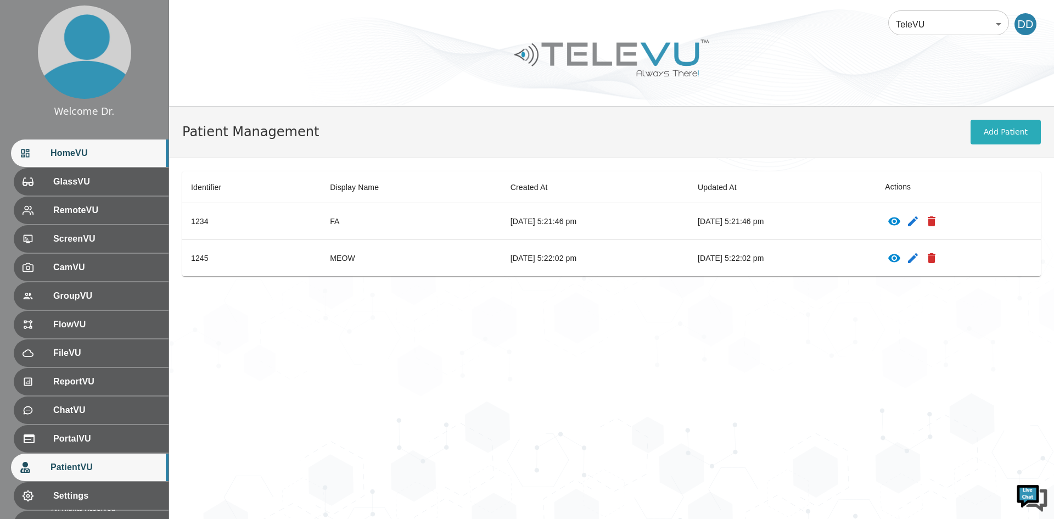
click at [67, 148] on span "HomeVU" at bounding box center [104, 153] width 109 height 13
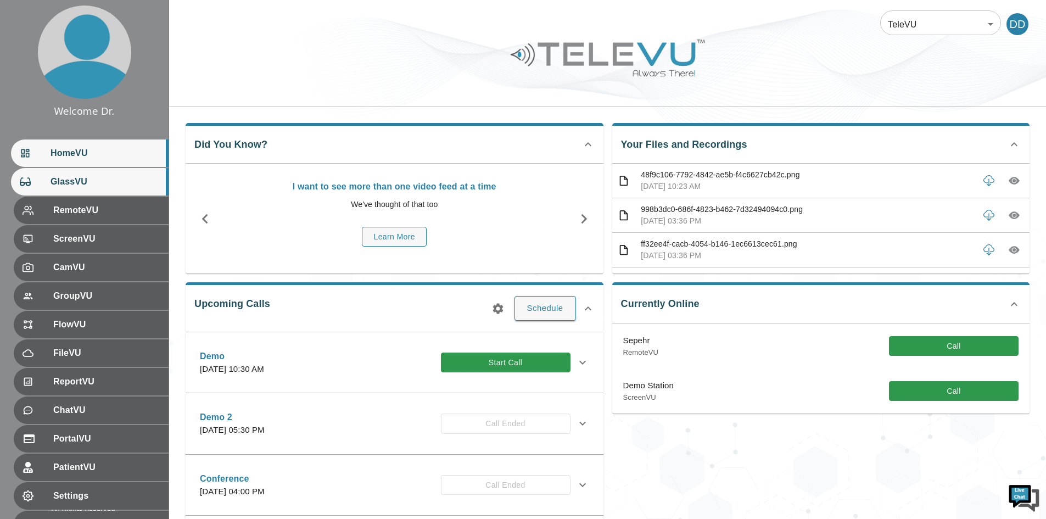
click at [69, 183] on span "GlassVU" at bounding box center [104, 181] width 109 height 13
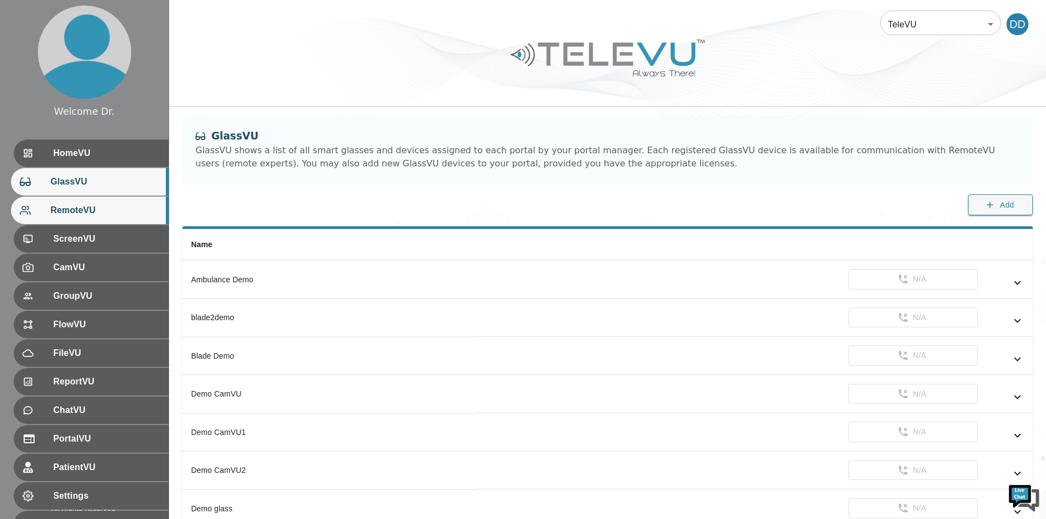
click at [70, 217] on span "RemoteVU" at bounding box center [104, 210] width 109 height 13
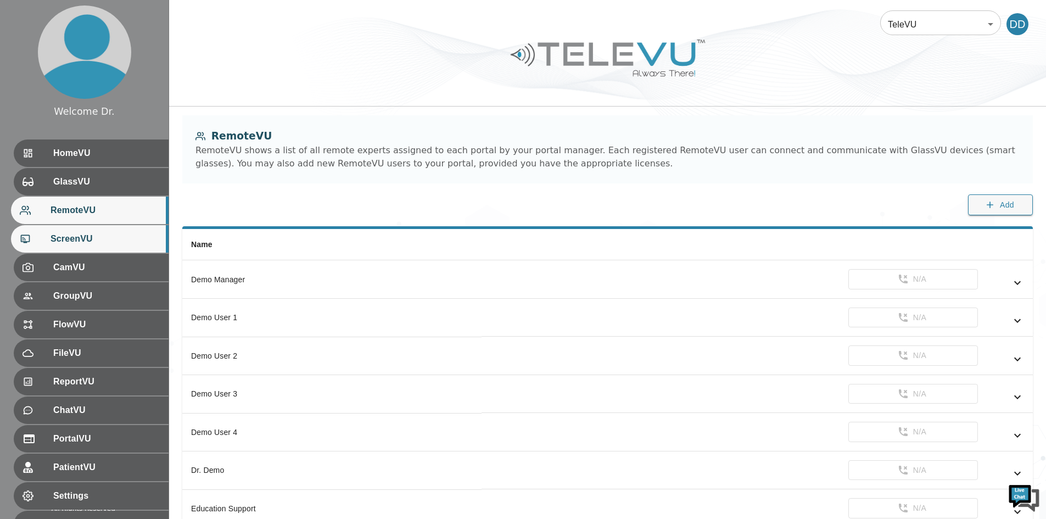
click at [70, 239] on span "ScreenVU" at bounding box center [104, 238] width 109 height 13
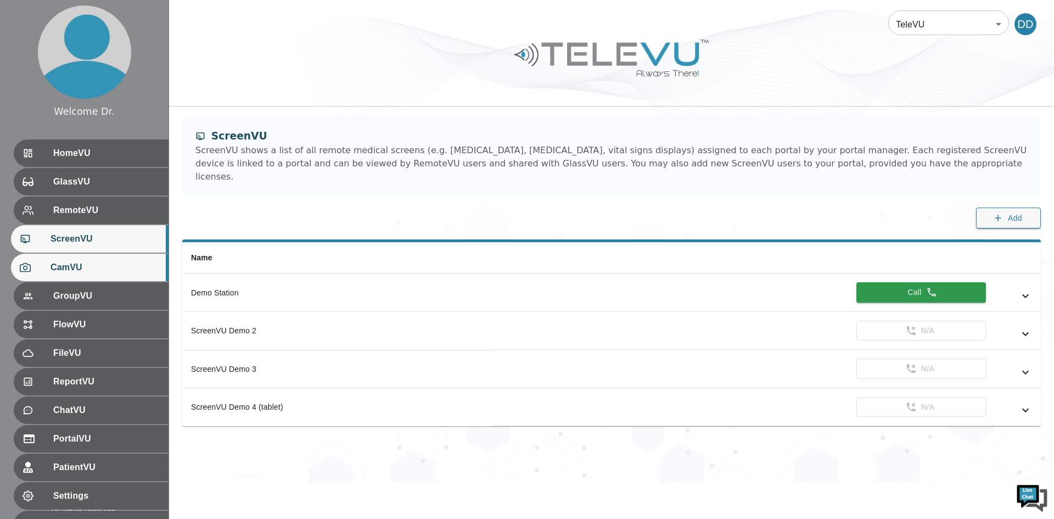
click at [72, 269] on span "CamVU" at bounding box center [104, 267] width 109 height 13
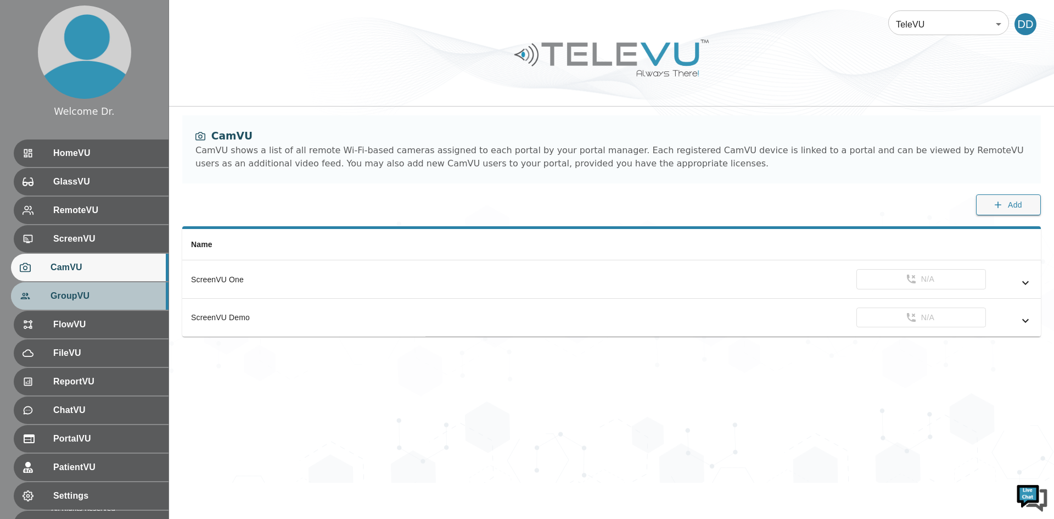
click at [78, 304] on div "GroupVU" at bounding box center [90, 295] width 158 height 27
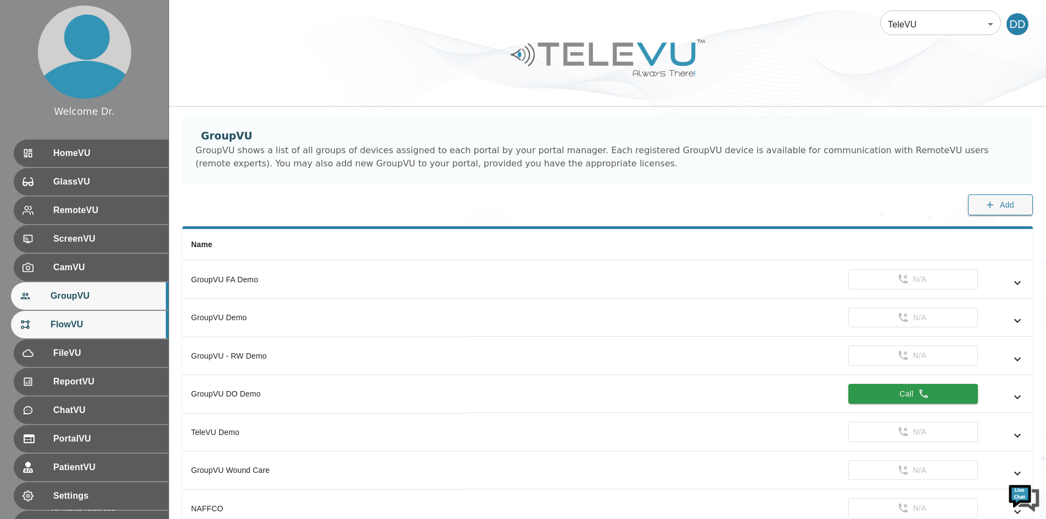
click at [65, 334] on div "FlowVU" at bounding box center [90, 324] width 158 height 27
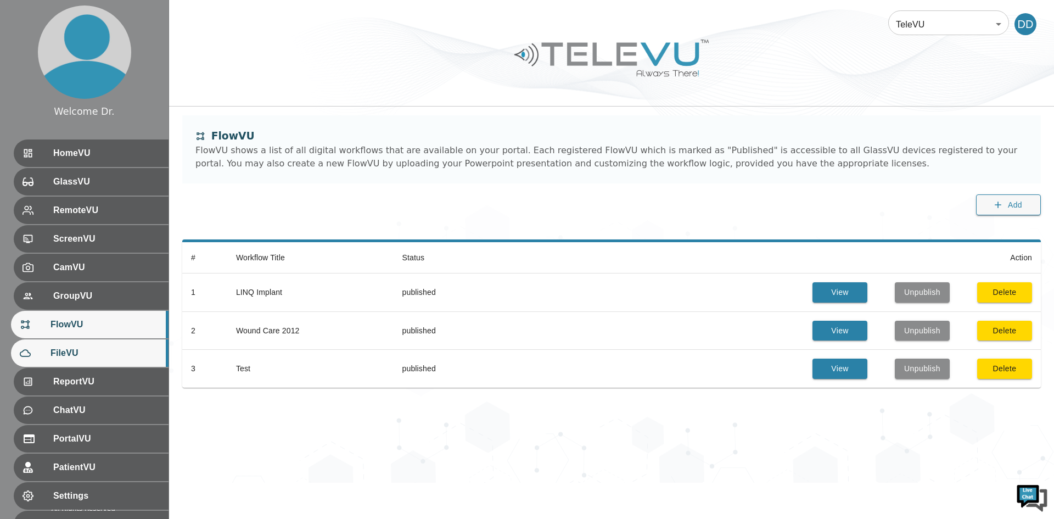
click at [66, 352] on span "FileVU" at bounding box center [104, 352] width 109 height 13
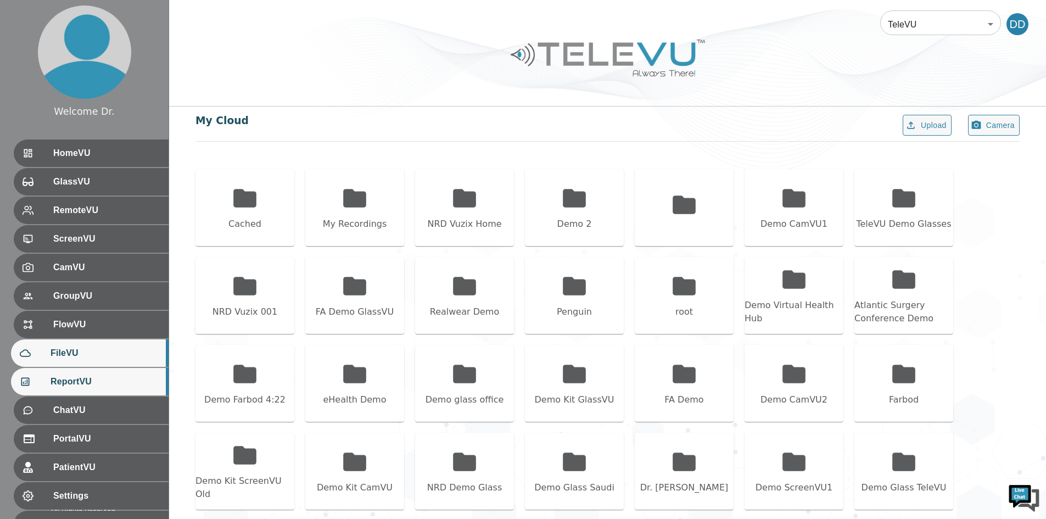
click at [80, 382] on span "ReportVU" at bounding box center [104, 381] width 109 height 13
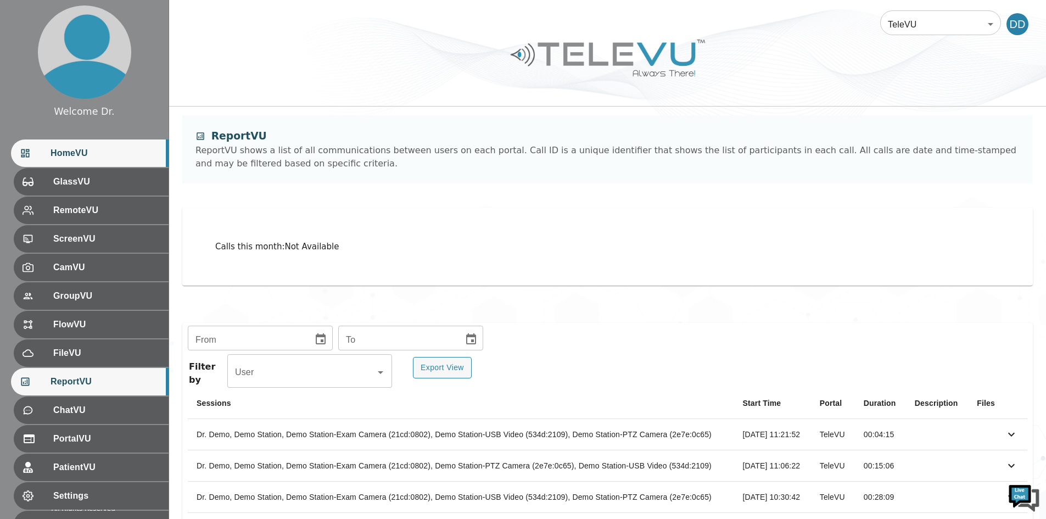
click at [54, 149] on span "HomeVU" at bounding box center [104, 153] width 109 height 13
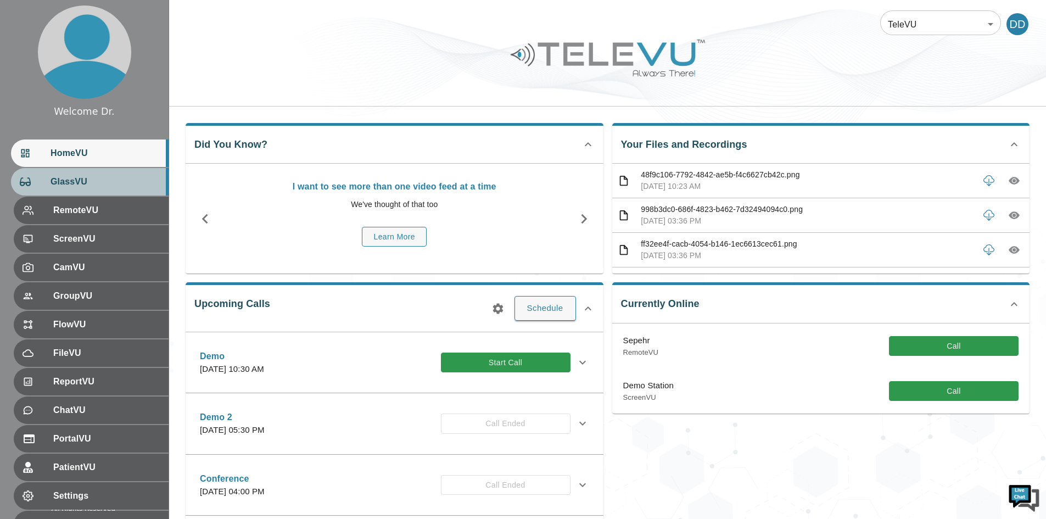
click at [75, 181] on span "GlassVU" at bounding box center [104, 181] width 109 height 13
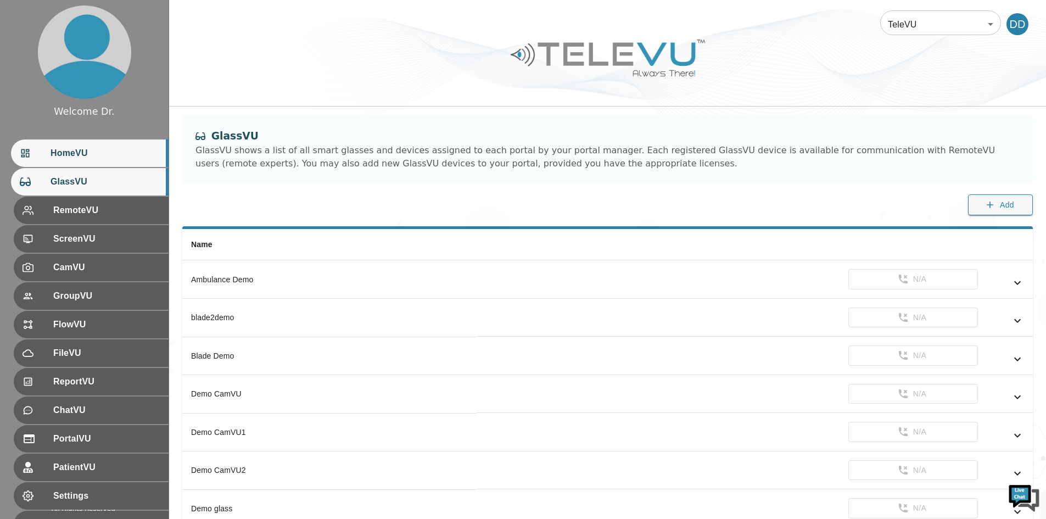
click at [80, 150] on span "HomeVU" at bounding box center [104, 153] width 109 height 13
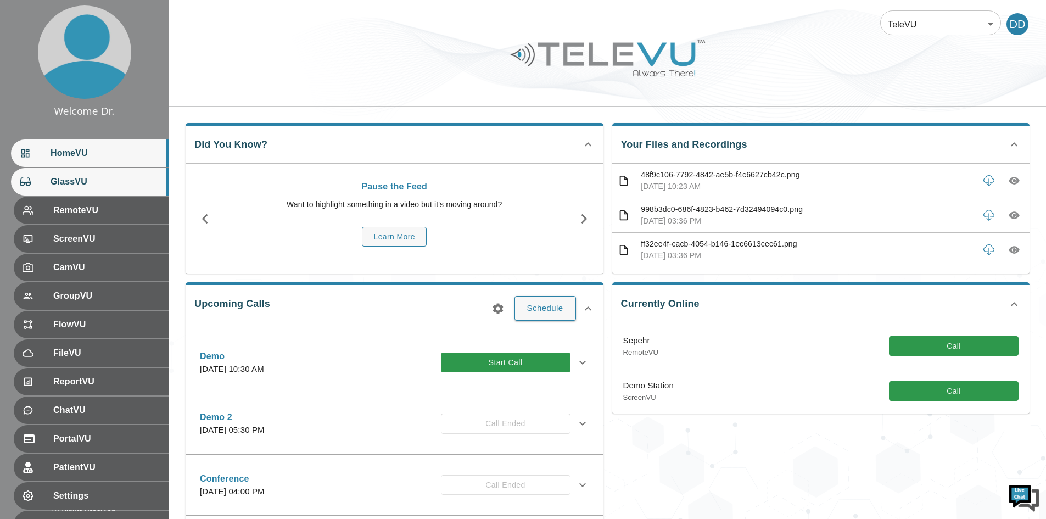
click at [71, 184] on span "GlassVU" at bounding box center [104, 181] width 109 height 13
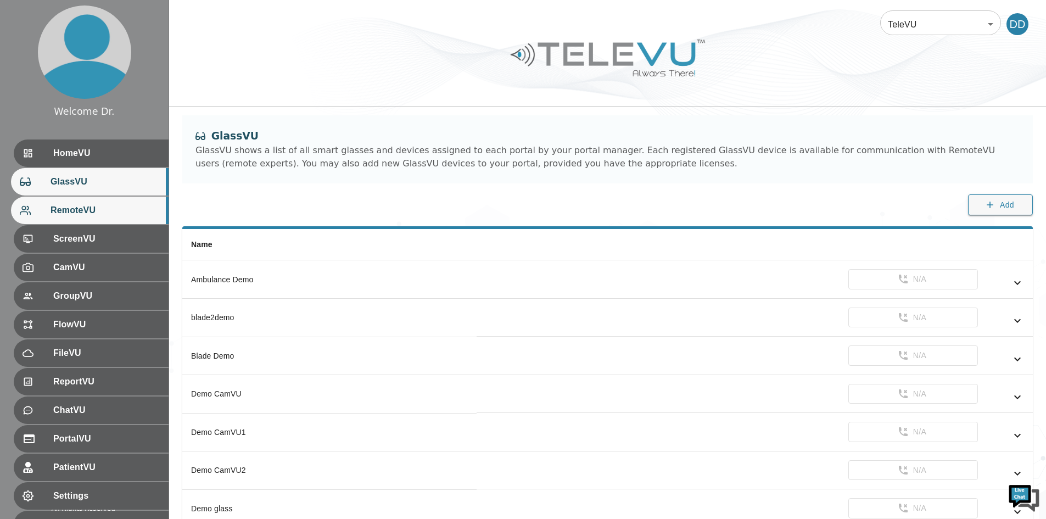
click at [71, 215] on span "RemoteVU" at bounding box center [104, 210] width 109 height 13
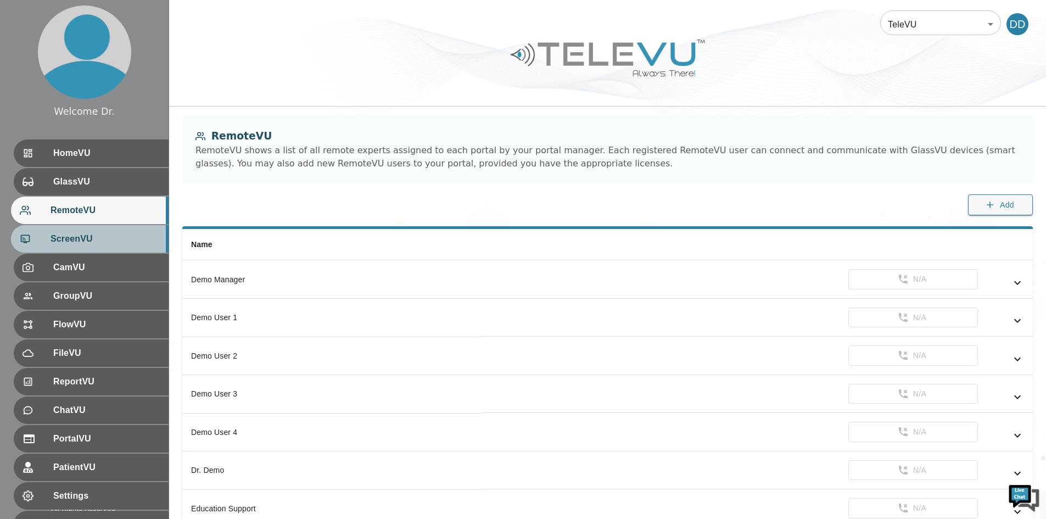
click at [72, 234] on span "ScreenVU" at bounding box center [104, 238] width 109 height 13
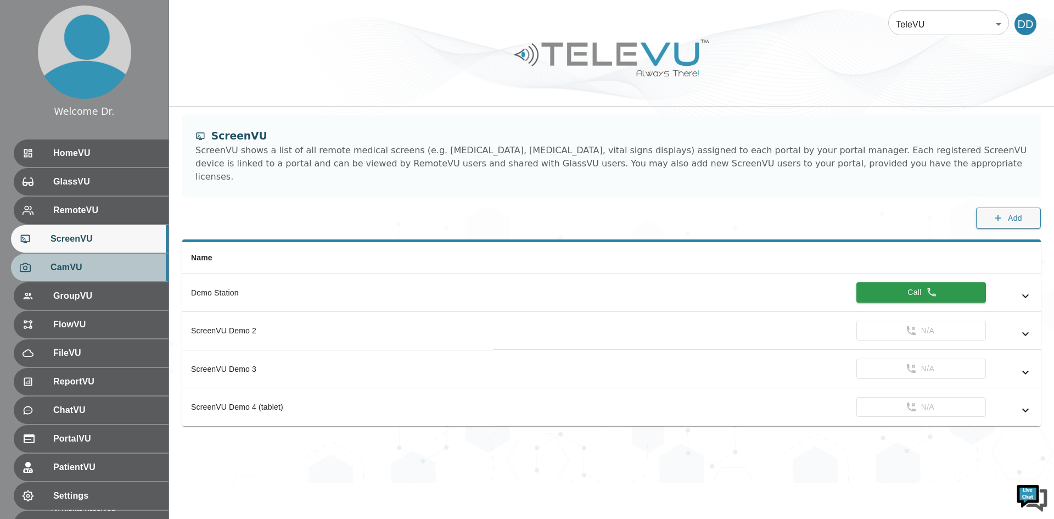
click at [77, 267] on span "CamVU" at bounding box center [104, 267] width 109 height 13
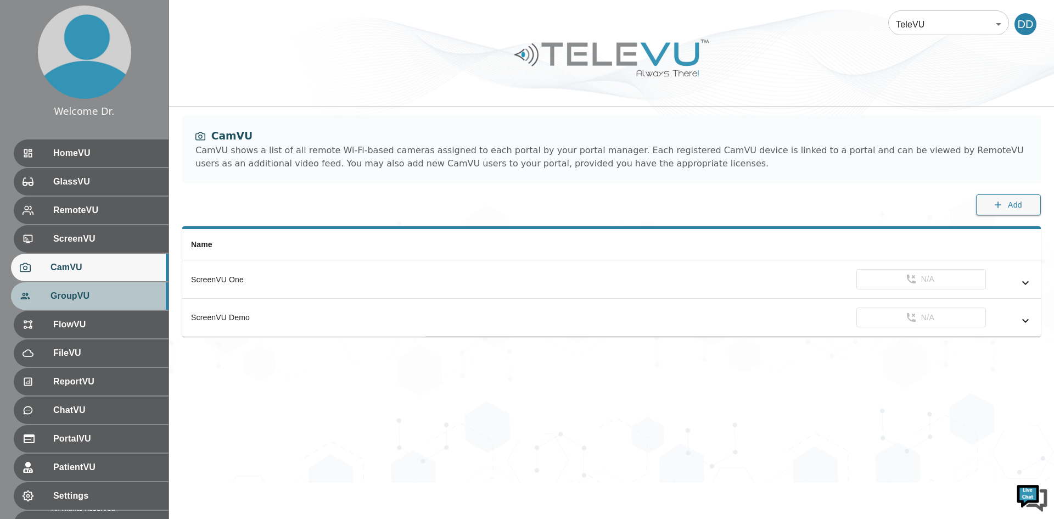
click at [80, 290] on span "GroupVU" at bounding box center [104, 295] width 109 height 13
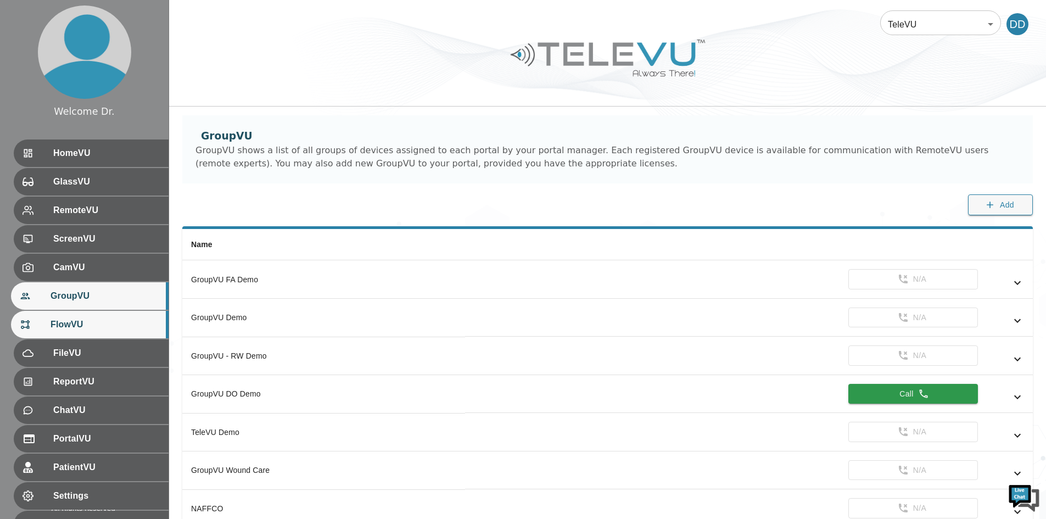
click at [82, 321] on span "FlowVU" at bounding box center [104, 324] width 109 height 13
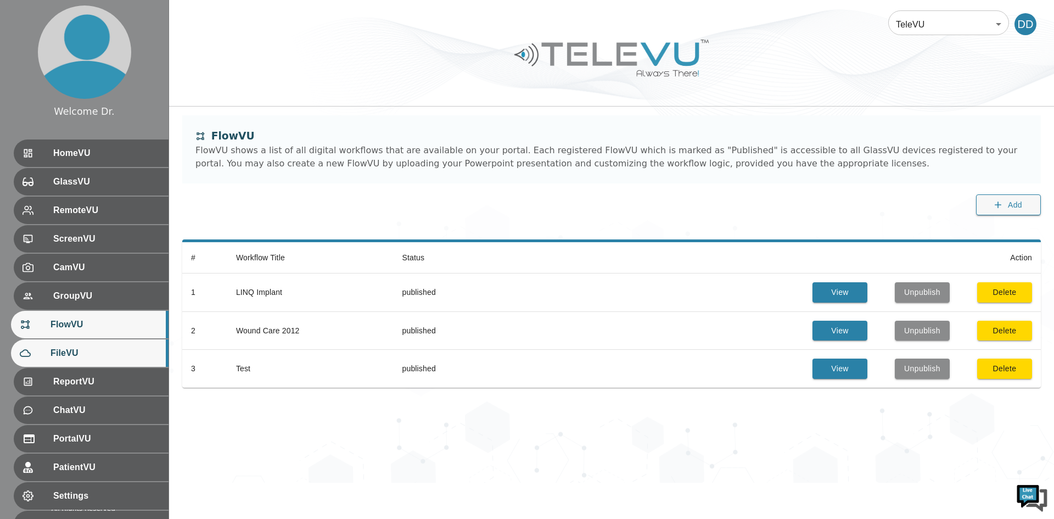
click at [87, 357] on span "FileVU" at bounding box center [104, 352] width 109 height 13
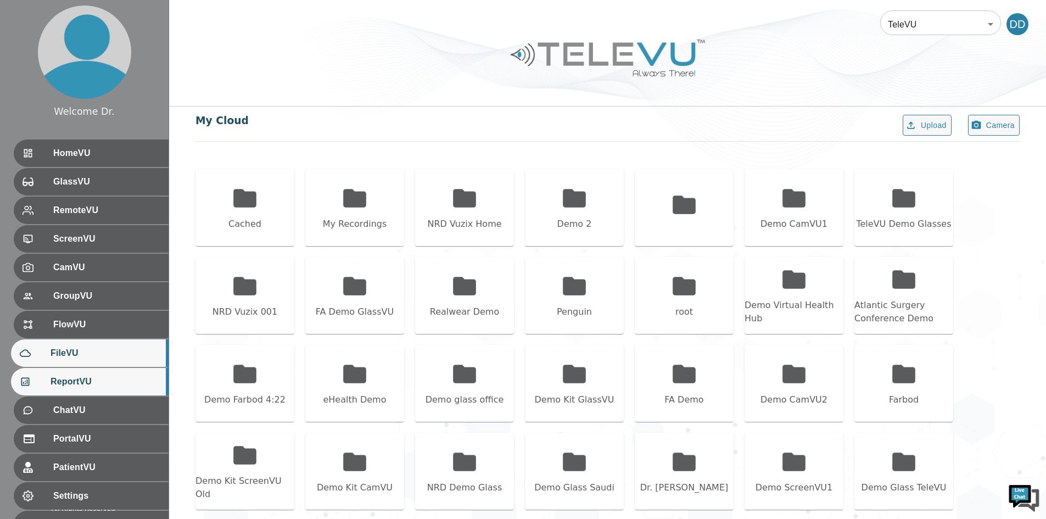
click at [89, 385] on span "ReportVU" at bounding box center [104, 381] width 109 height 13
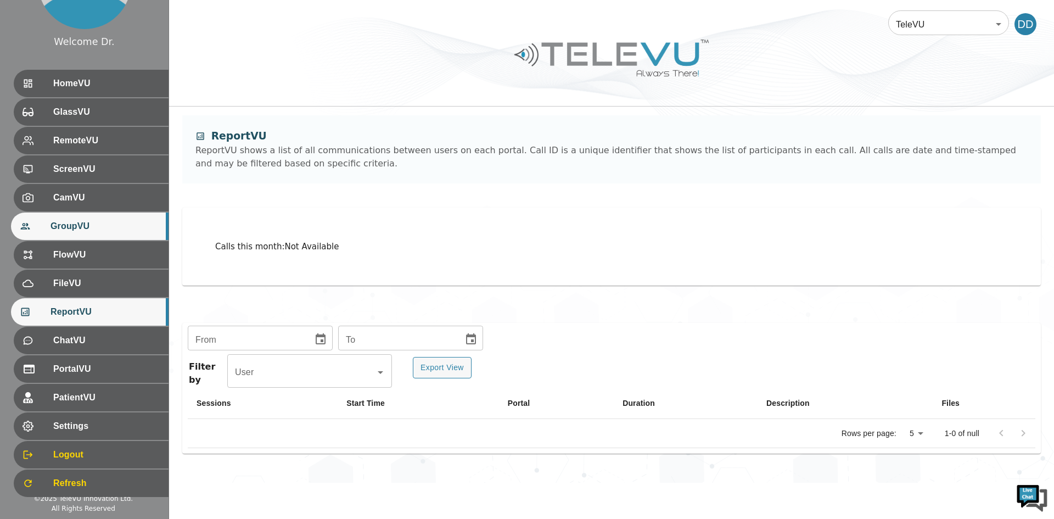
scroll to position [81, 0]
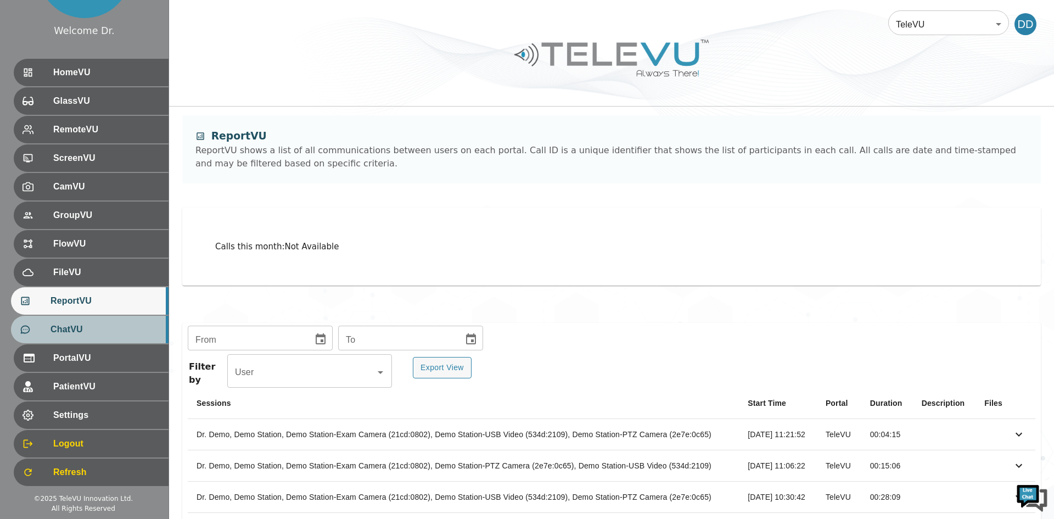
click at [94, 329] on span "ChatVU" at bounding box center [104, 329] width 109 height 13
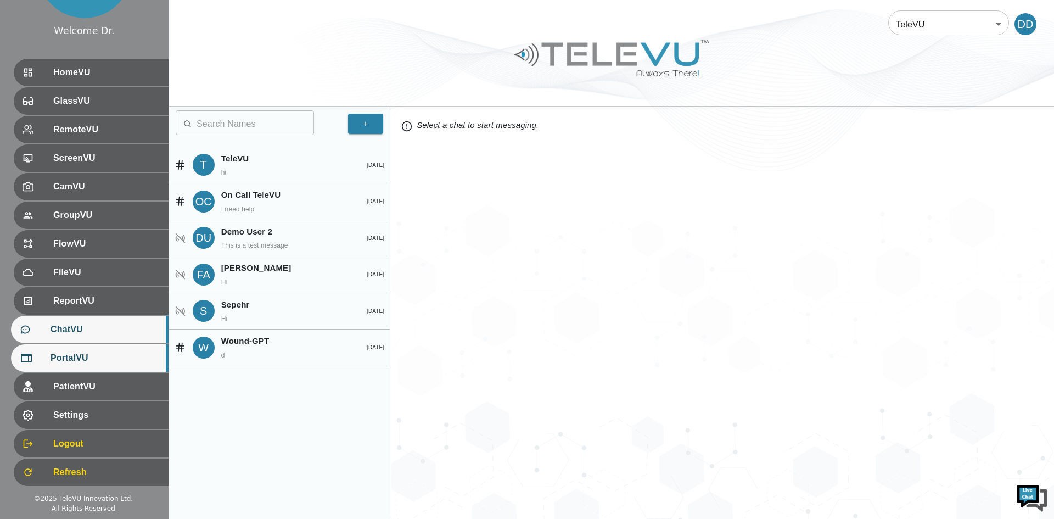
click at [86, 358] on span "PortalVU" at bounding box center [104, 357] width 109 height 13
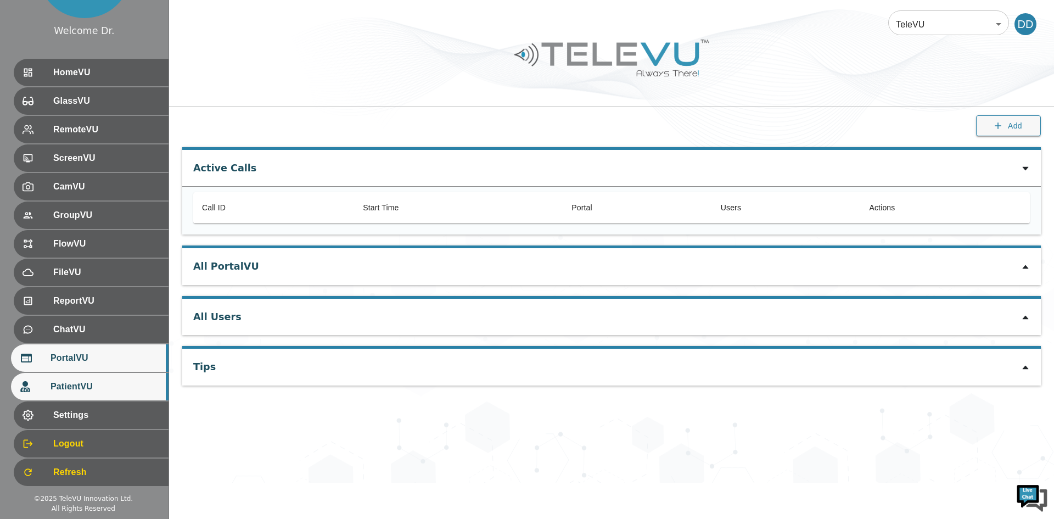
click at [76, 389] on span "PatientVU" at bounding box center [104, 386] width 109 height 13
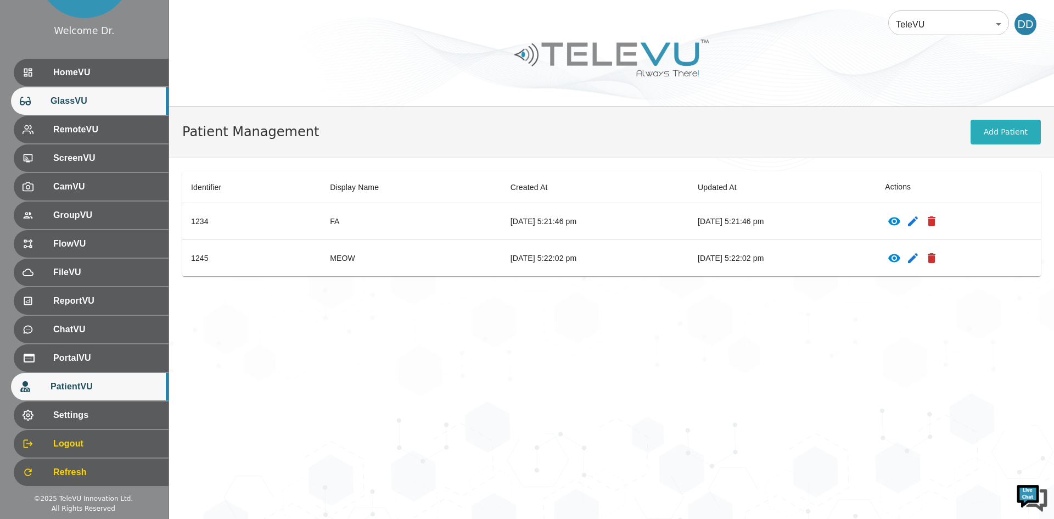
click at [50, 104] on span "GlassVU" at bounding box center [104, 100] width 109 height 13
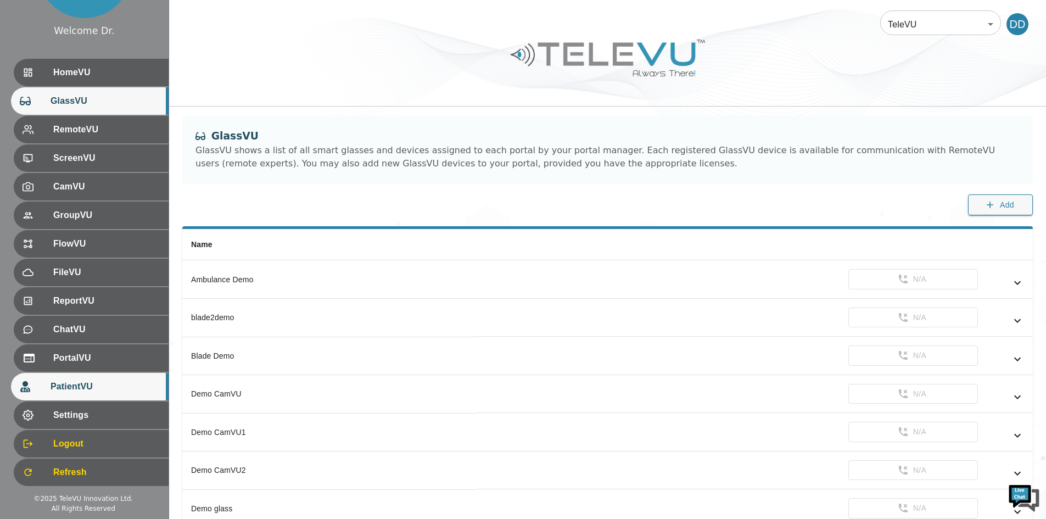
click at [65, 390] on span "PatientVU" at bounding box center [104, 386] width 109 height 13
